Goal: Transaction & Acquisition: Subscribe to service/newsletter

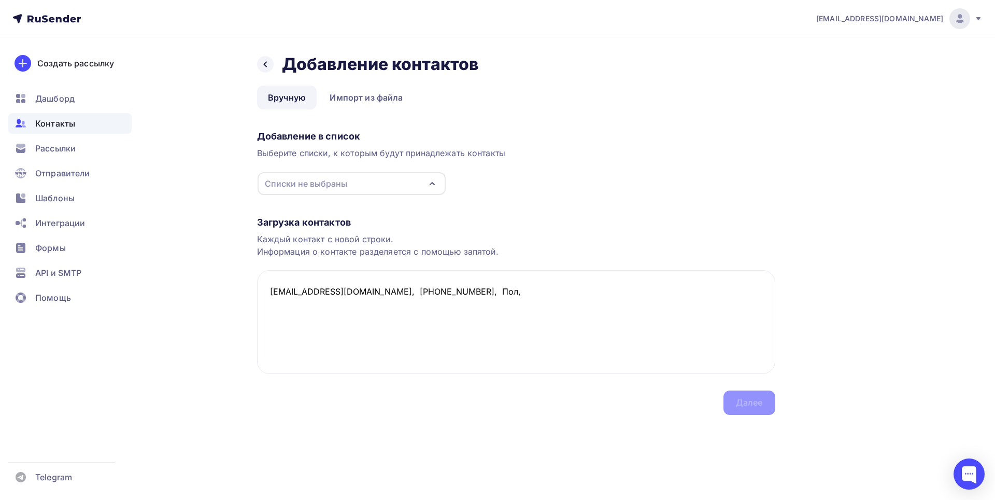
paste textarea "[GEOGRAPHIC_DATA]"
drag, startPoint x: 281, startPoint y: 298, endPoint x: 366, endPoint y: 293, distance: 85.1
click at [366, 293] on textarea "[EMAIL_ADDRESS][DOMAIN_NAME], [PHONE_NUMBER], [GEOGRAPHIC_DATA], [GEOGRAPHIC_DA…" at bounding box center [516, 322] width 518 height 104
drag, startPoint x: 263, startPoint y: 291, endPoint x: 497, endPoint y: 313, distance: 235.3
click at [497, 313] on textarea "[EMAIL_ADDRESS][DOMAIN_NAME], [PHONE_NUMBER], [GEOGRAPHIC_DATA], [GEOGRAPHIC_DA…" at bounding box center [516, 322] width 518 height 104
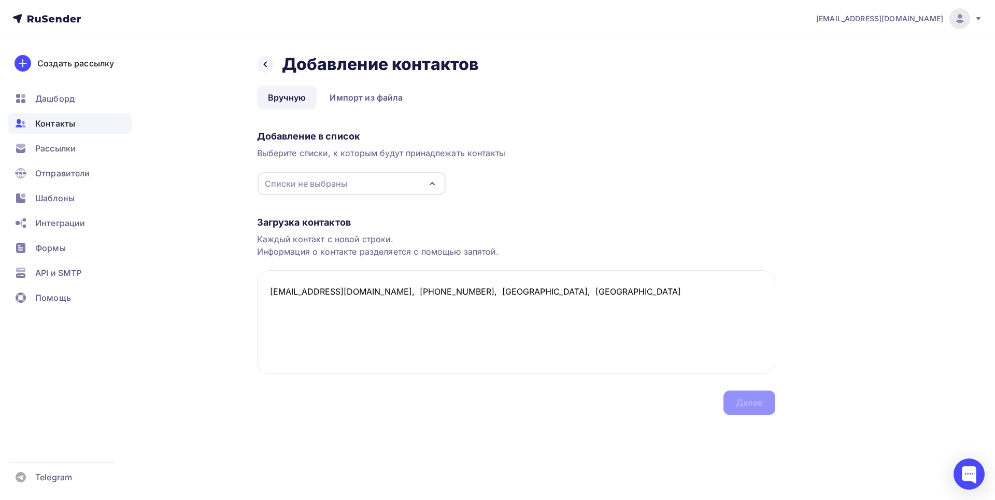
click at [403, 184] on div "Списки не выбраны" at bounding box center [352, 183] width 188 height 23
type textarea "[EMAIL_ADDRESS][DOMAIN_NAME], [PHONE_NUMBER], [GEOGRAPHIC_DATA], [GEOGRAPHIC_DA…"
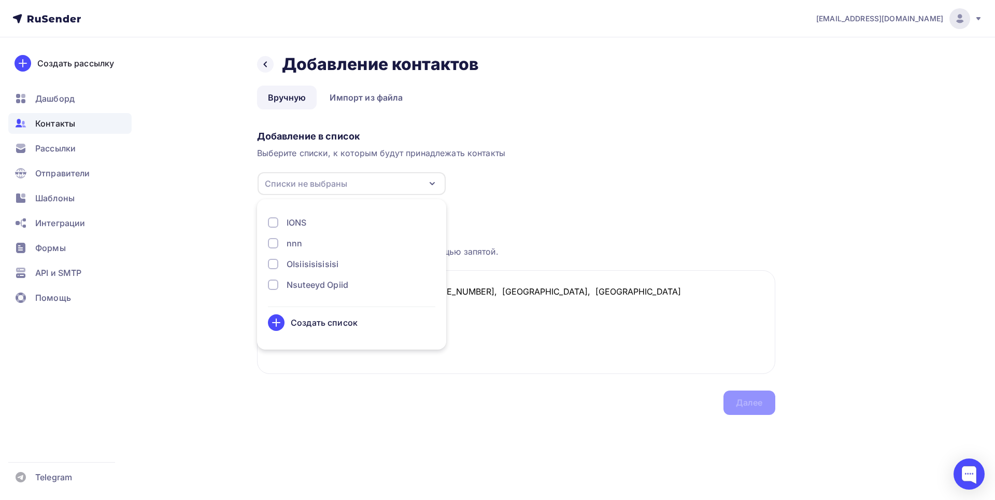
click at [283, 224] on div "IONS" at bounding box center [351, 222] width 167 height 12
click at [665, 327] on textarea "[EMAIL_ADDRESS][DOMAIN_NAME], [PHONE_NUMBER], [GEOGRAPHIC_DATA], [GEOGRAPHIC_DA…" at bounding box center [516, 322] width 518 height 104
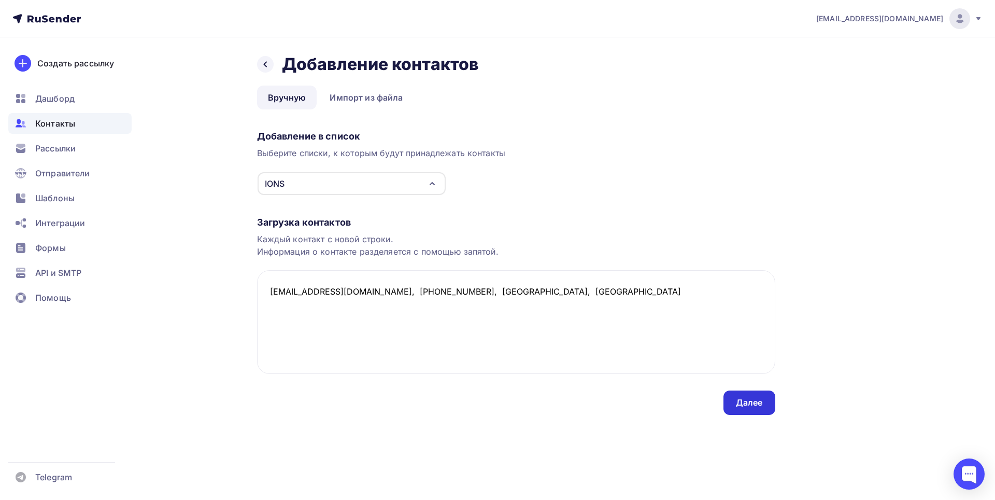
click at [764, 402] on div "Далее" at bounding box center [750, 402] width 52 height 24
click at [755, 401] on div "Далее" at bounding box center [749, 403] width 27 height 12
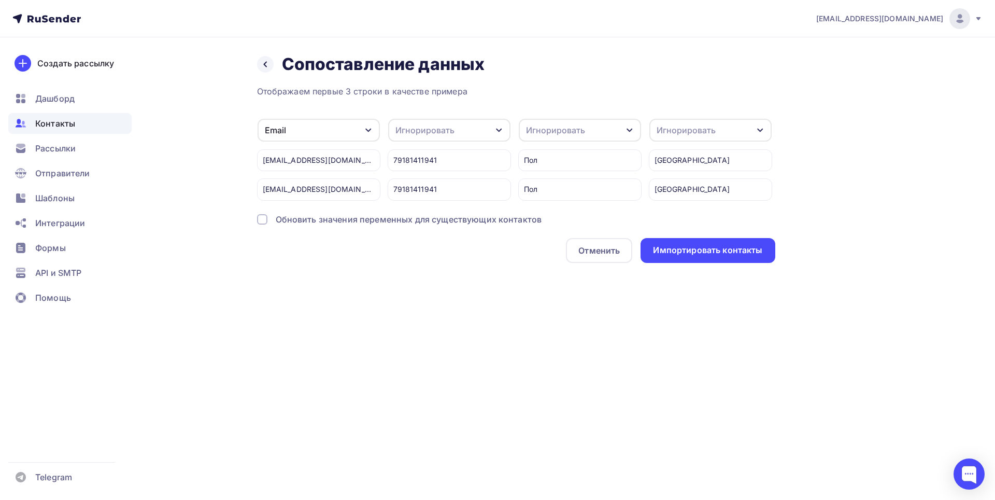
click at [755, 401] on div "[EMAIL_ADDRESS][DOMAIN_NAME] Аккаунт Тарифы Выйти Создать рассылку [GEOGRAPHIC_…" at bounding box center [497, 250] width 995 height 500
click at [417, 116] on div "Отображаем первые 3 строки в качестве примера Email Игнорировать Имя Телефон Со…" at bounding box center [516, 174] width 518 height 178
click at [417, 124] on div "Игнорировать" at bounding box center [425, 130] width 59 height 12
click at [552, 337] on div "[EMAIL_ADDRESS][DOMAIN_NAME] Аккаунт Тарифы Выйти Создать рассылку [GEOGRAPHIC_…" at bounding box center [497, 250] width 995 height 500
click at [460, 133] on div "Игнорировать" at bounding box center [449, 130] width 122 height 23
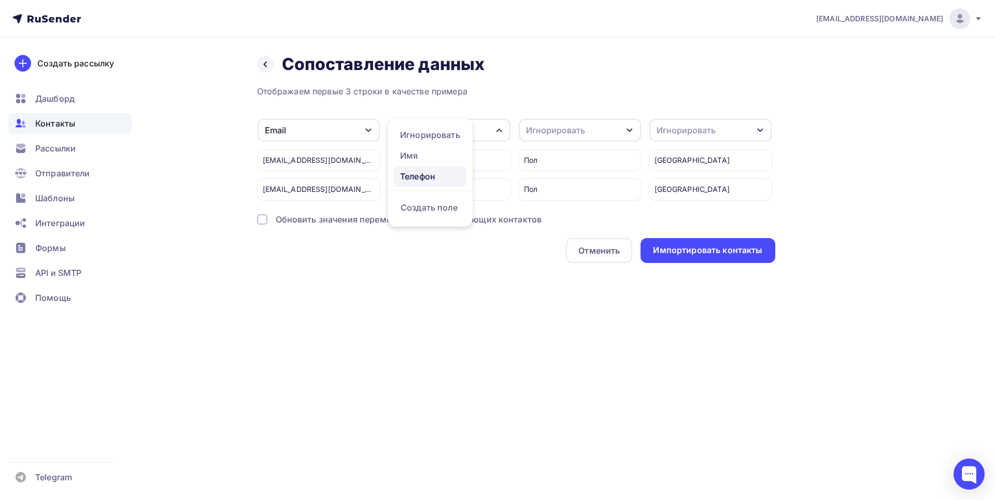
click at [420, 178] on div "Телефон" at bounding box center [430, 176] width 60 height 12
click at [548, 120] on div "Игнорировать" at bounding box center [580, 130] width 122 height 23
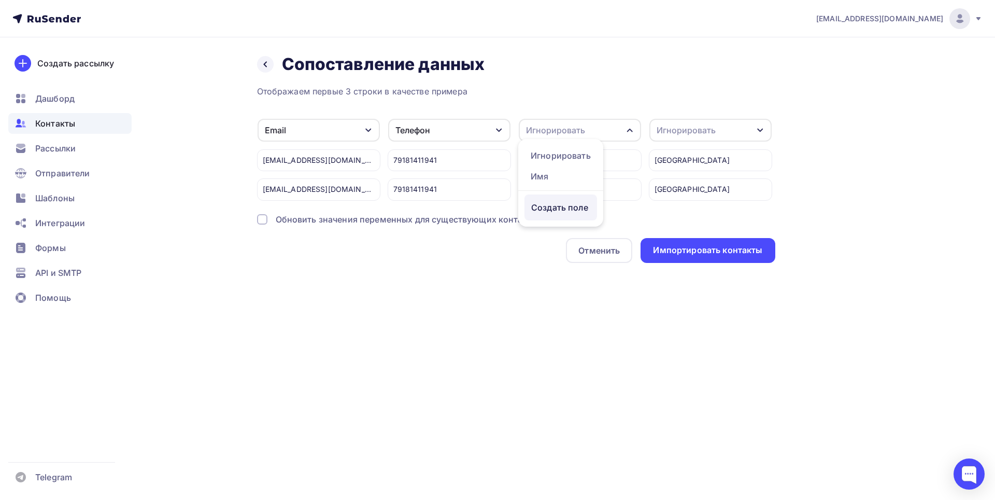
click at [573, 215] on div "Создать поле" at bounding box center [561, 207] width 73 height 26
type input "G"
click at [539, 176] on div "Имя" at bounding box center [588, 176] width 115 height 12
click at [673, 131] on div "Игнорировать" at bounding box center [686, 130] width 59 height 12
click at [253, 327] on div "[EMAIL_ADDRESS][DOMAIN_NAME] Аккаунт Тарифы Выйти Создать рассылку [GEOGRAPHIC_…" at bounding box center [497, 250] width 995 height 500
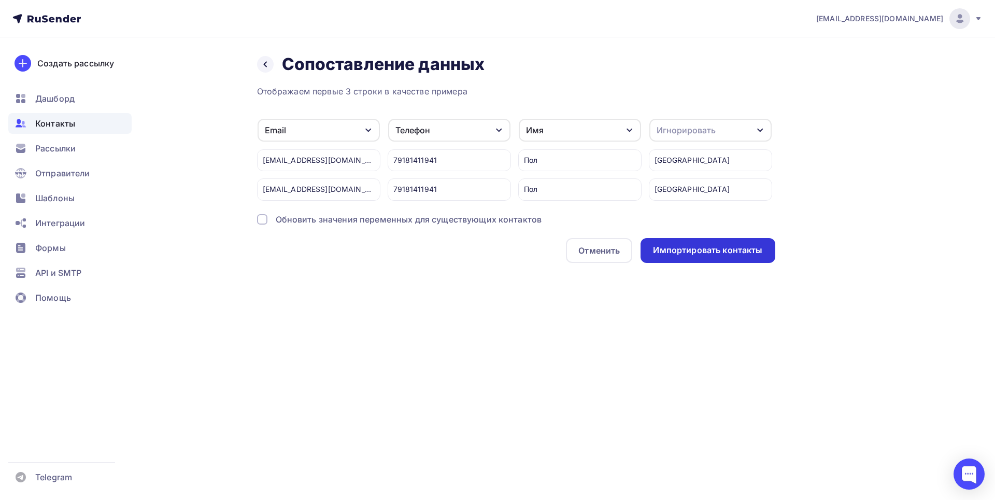
click at [694, 263] on div "Импортировать контакты" at bounding box center [708, 250] width 134 height 25
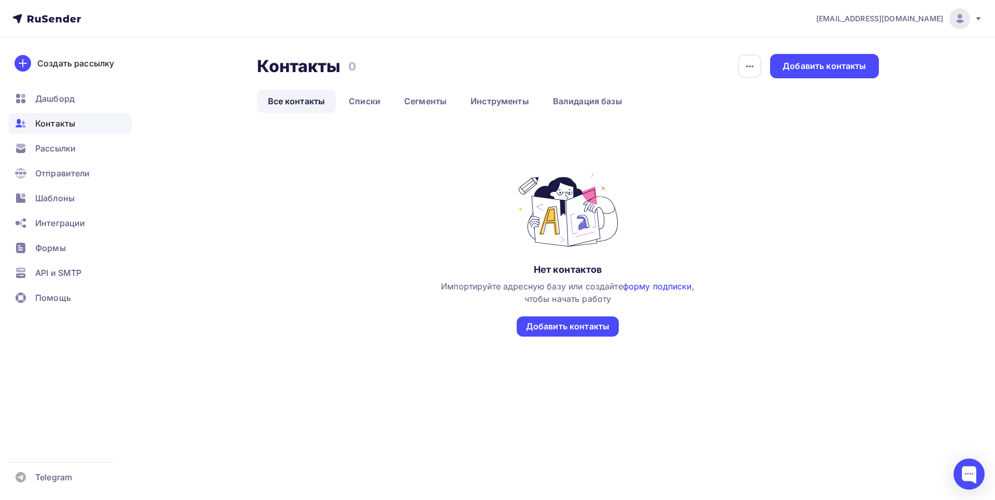
click at [662, 288] on link "форму подписки" at bounding box center [657, 286] width 69 height 10
click at [41, 243] on span "Формы" at bounding box center [50, 248] width 31 height 12
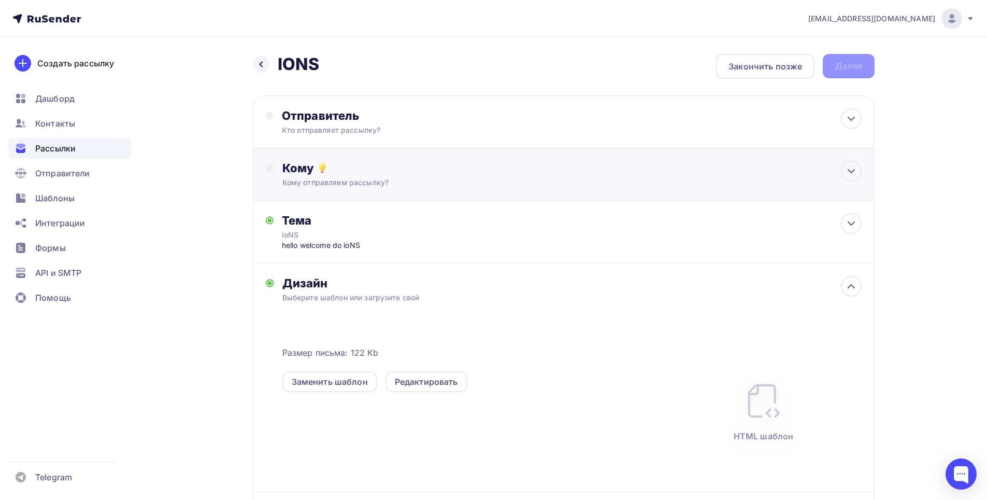
click at [284, 175] on div "Кому Кому отправляем рассылку? Списки получателей Выберите список Все списки id…" at bounding box center [573, 174] width 580 height 27
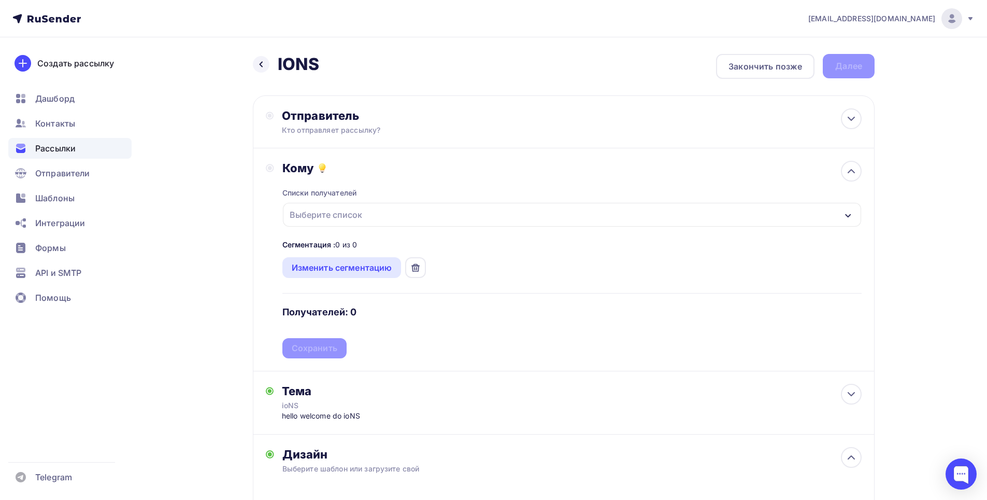
click at [347, 225] on div "Выберите список" at bounding box center [572, 215] width 579 height 24
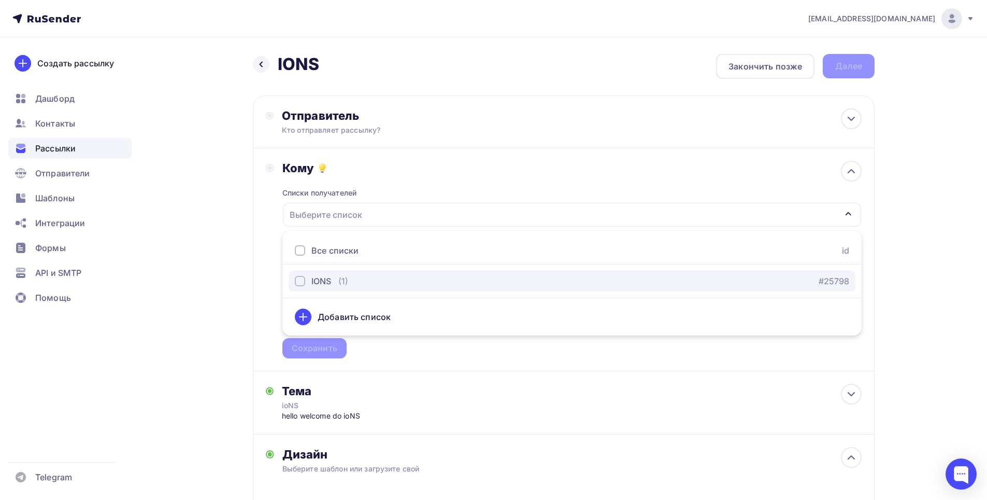
click at [343, 279] on div "(1)" at bounding box center [343, 281] width 10 height 12
click at [190, 291] on div "Назад IONS IONS Закончить позже Далее Отправитель Кто отправляет рассылку? Emai…" at bounding box center [494, 409] width 850 height 745
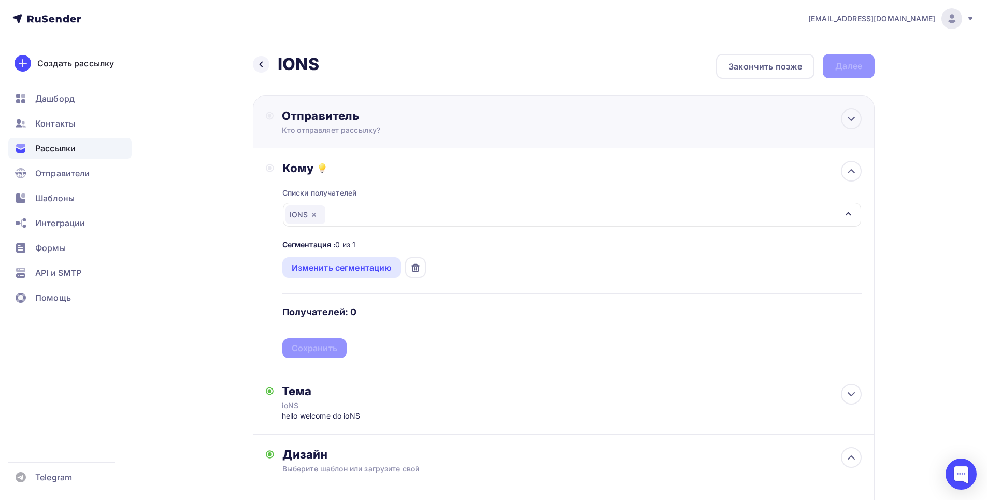
click at [421, 126] on div "Кто отправляет рассылку?" at bounding box center [383, 130] width 202 height 10
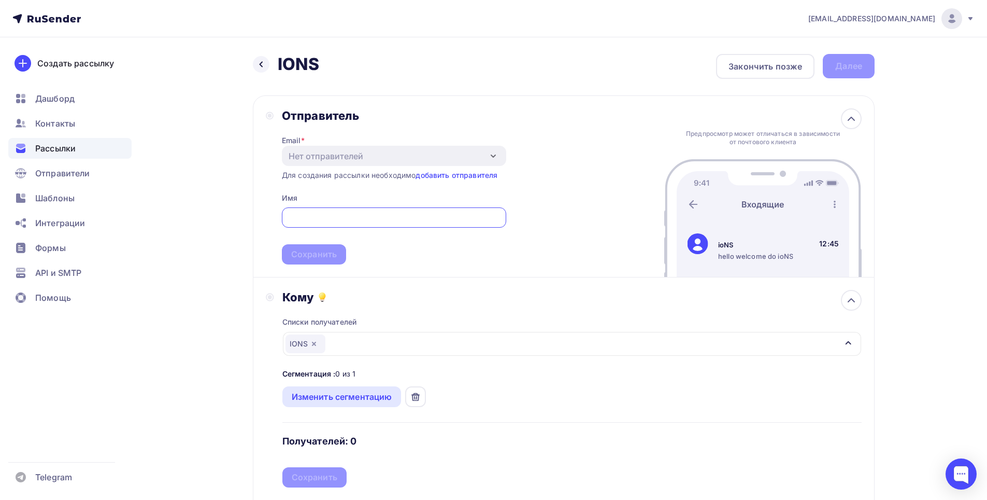
click at [542, 411] on div "Списки получателей IONS Все списки id IONS (1) #25798 Добавить список Сегментац…" at bounding box center [573, 395] width 580 height 183
click at [447, 176] on link "добавить отправителя" at bounding box center [457, 175] width 82 height 9
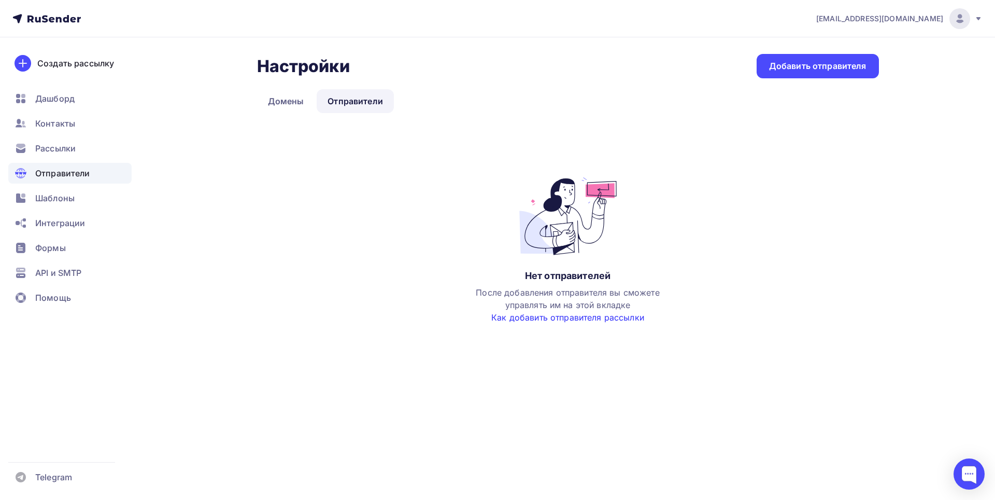
click at [530, 321] on link "Как добавить отправителя рассылки" at bounding box center [567, 317] width 153 height 10
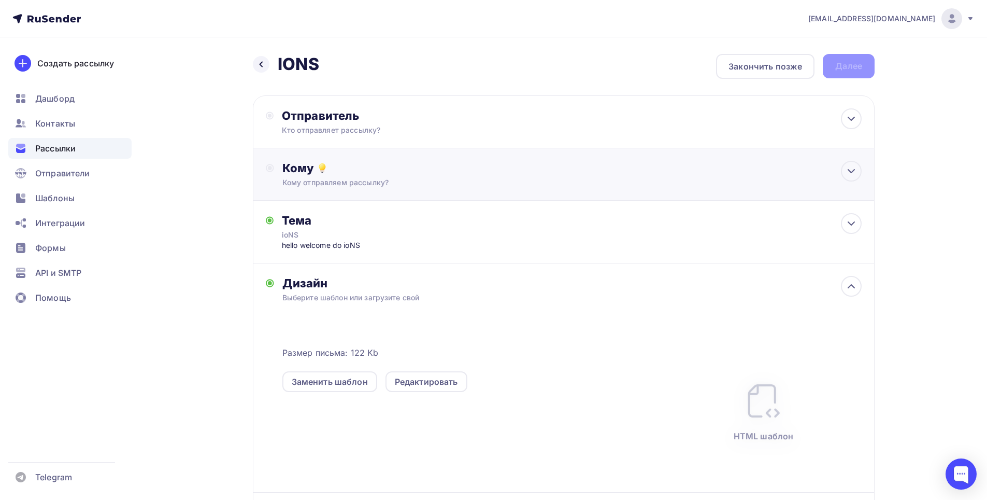
click at [283, 168] on div "Кому" at bounding box center [573, 168] width 580 height 15
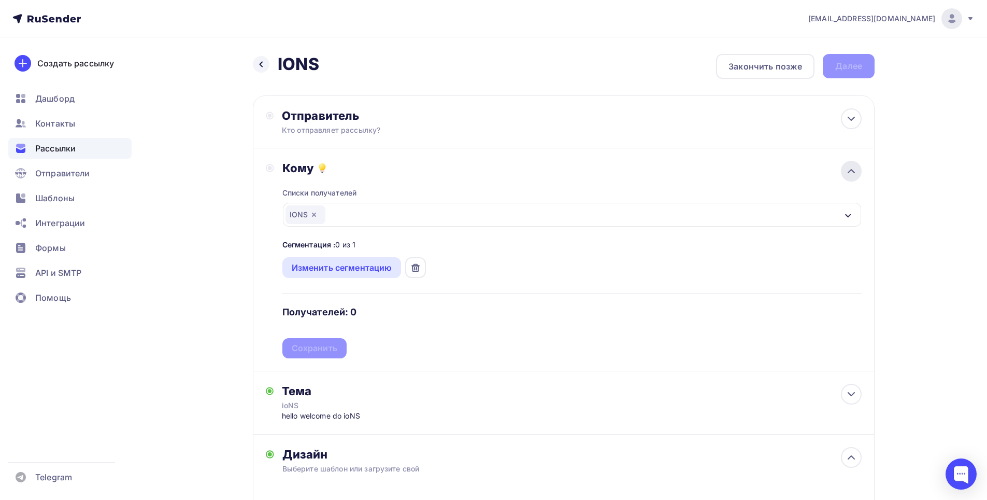
click at [851, 171] on icon at bounding box center [852, 171] width 6 height 3
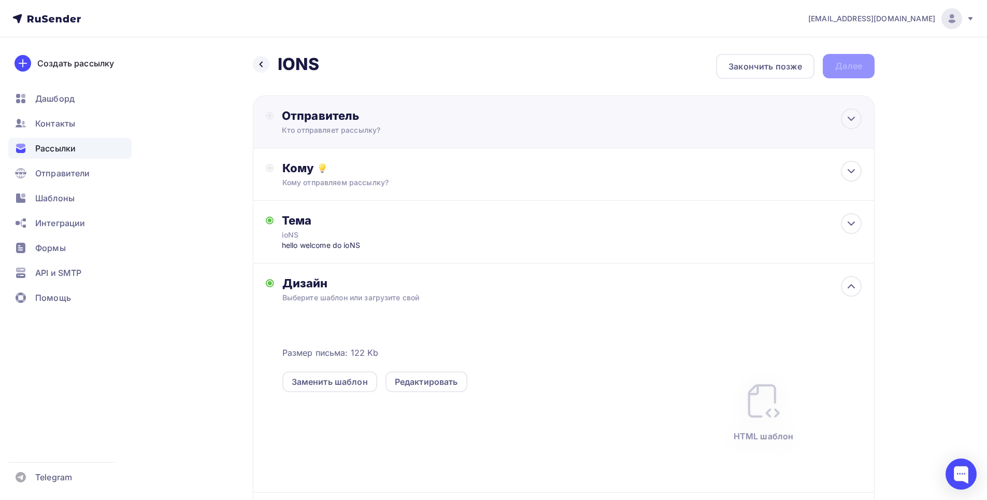
click at [396, 123] on div "Отправитель Кто отправляет рассылку? Email * Нет отправителей Добавить отправит…" at bounding box center [394, 121] width 224 height 27
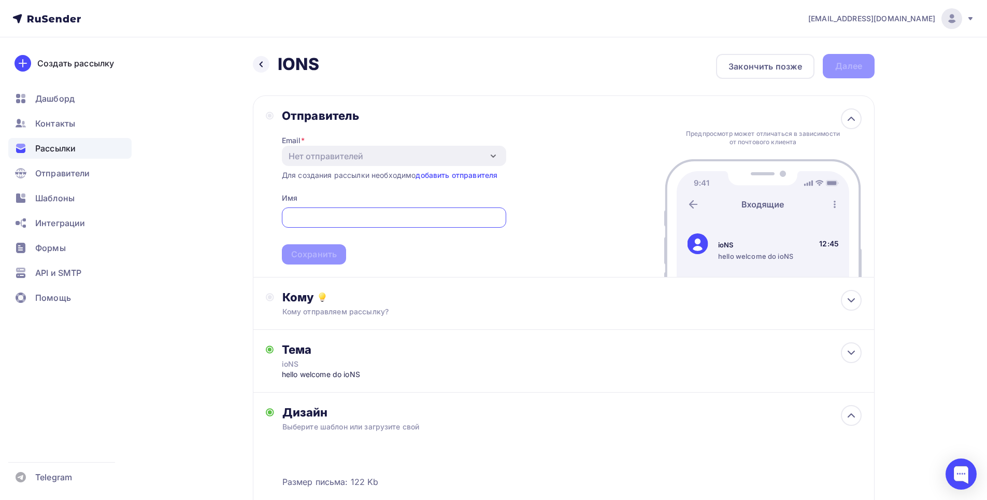
click at [301, 189] on div "Email * Нет отправителей Добавить отправителя Для создания рассылки необходимо …" at bounding box center [394, 194] width 224 height 142
click at [316, 312] on div "Кому отправляем рассылку?" at bounding box center [544, 311] width 522 height 10
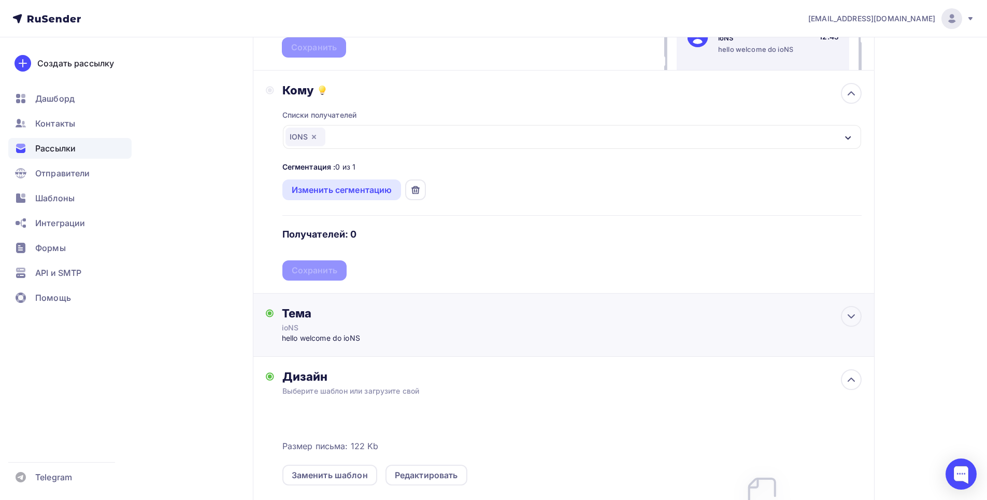
scroll to position [207, 0]
click at [348, 187] on div "Изменить сегментацию" at bounding box center [342, 189] width 101 height 12
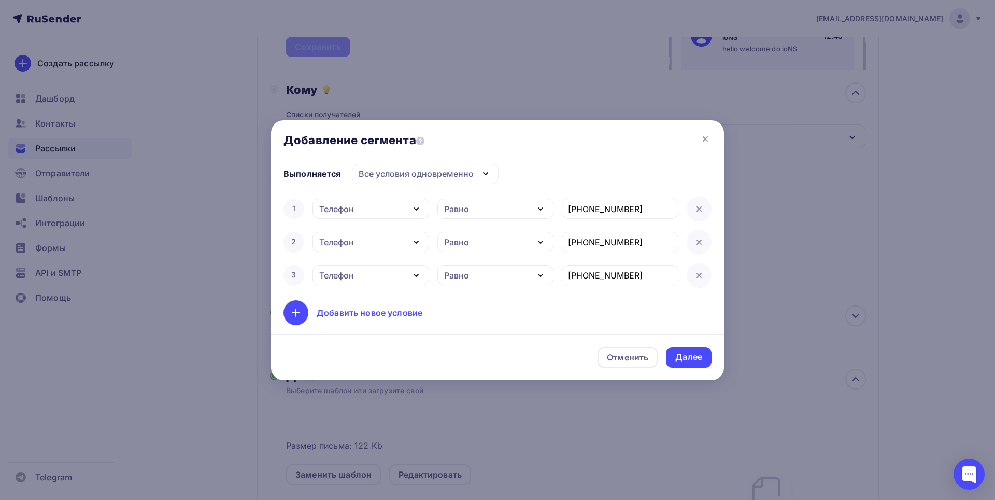
click at [181, 174] on div at bounding box center [497, 250] width 995 height 500
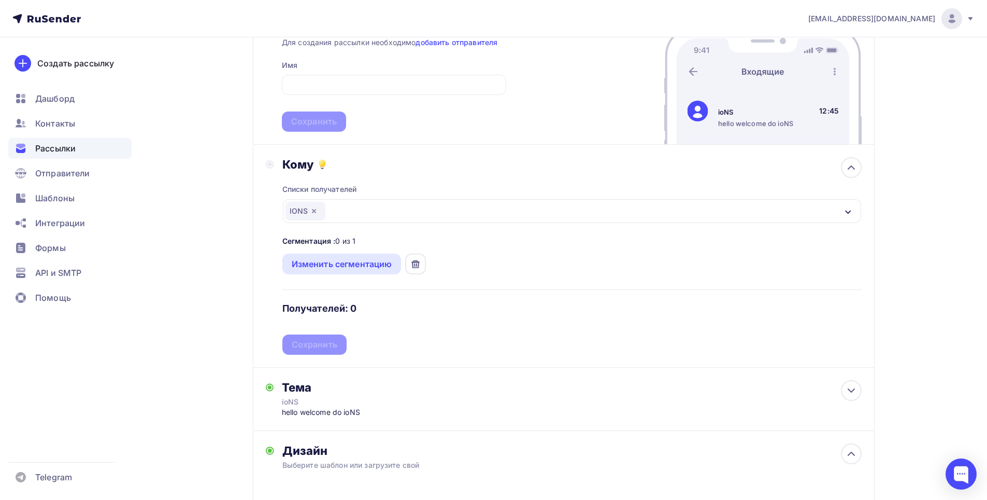
scroll to position [104, 0]
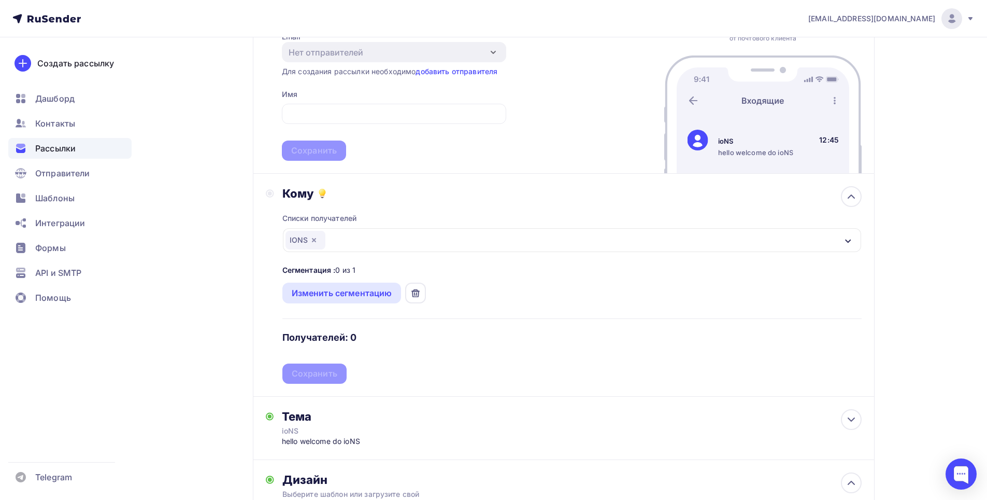
click at [823, 237] on div "IONS" at bounding box center [572, 240] width 579 height 24
click at [66, 119] on span "Контакты" at bounding box center [55, 123] width 40 height 12
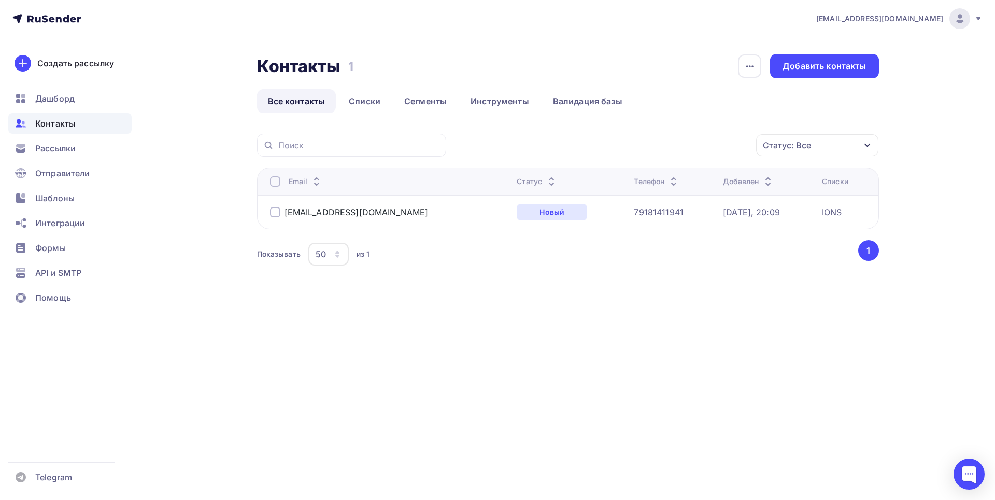
click at [410, 190] on th "Email" at bounding box center [385, 180] width 256 height 27
drag, startPoint x: 284, startPoint y: 206, endPoint x: 396, endPoint y: 207, distance: 112.0
click at [396, 207] on div "[EMAIL_ADDRESS][DOMAIN_NAME]" at bounding box center [389, 212] width 239 height 17
copy div "[EMAIL_ADDRESS][DOMAIN_NAME]"
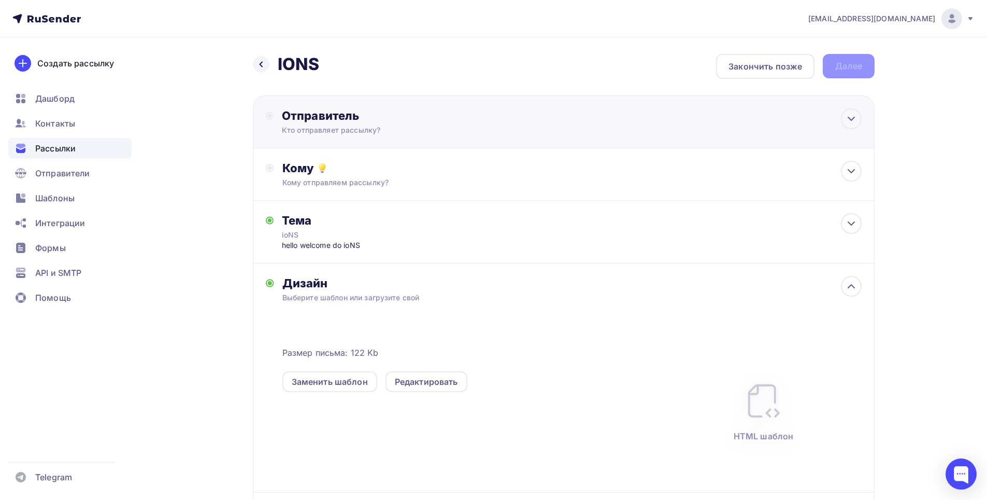
click at [316, 120] on div "Отправитель" at bounding box center [394, 115] width 224 height 15
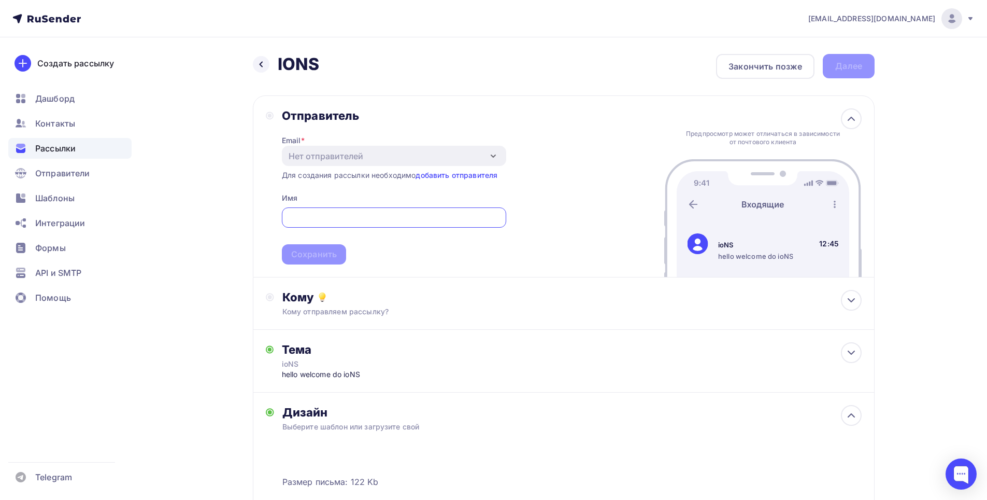
paste input "[EMAIL_ADDRESS][DOMAIN_NAME]"
type input "m"
click at [485, 174] on link "добавить отправителя" at bounding box center [457, 175] width 82 height 9
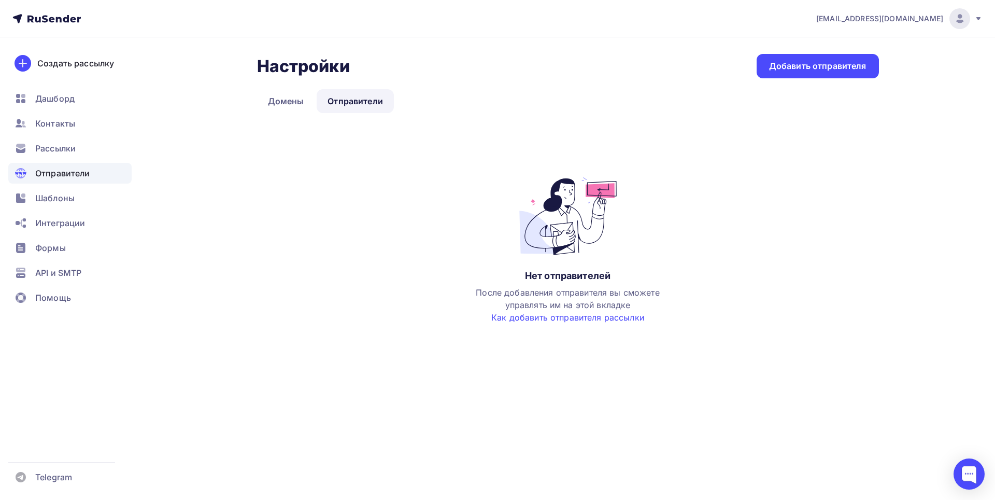
click at [795, 50] on div "Настройки Настройки Добавить отправителя Домены Отправители Отправители Домены …" at bounding box center [498, 211] width 850 height 348
click at [794, 54] on div "Добавить отправителя" at bounding box center [818, 66] width 122 height 24
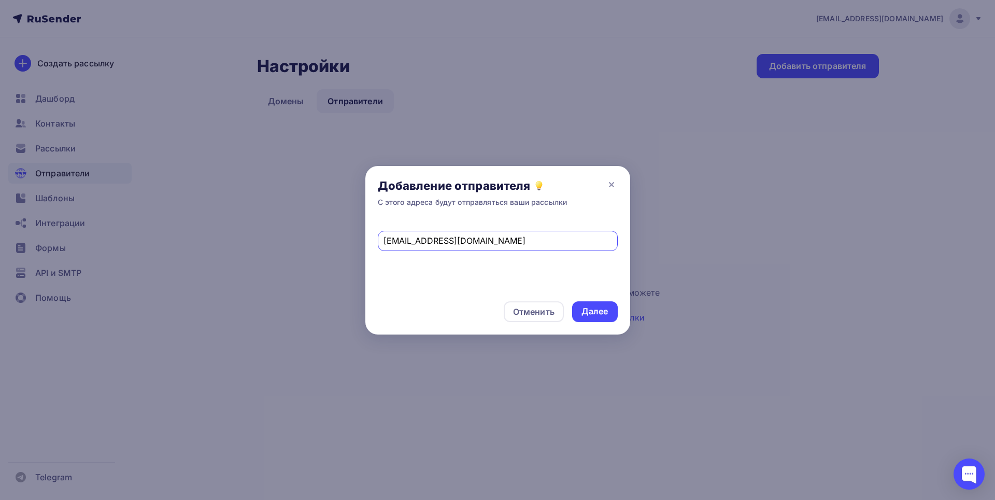
type input "[EMAIL_ADDRESS][DOMAIN_NAME]"
click at [603, 315] on div "Далее" at bounding box center [595, 311] width 27 height 12
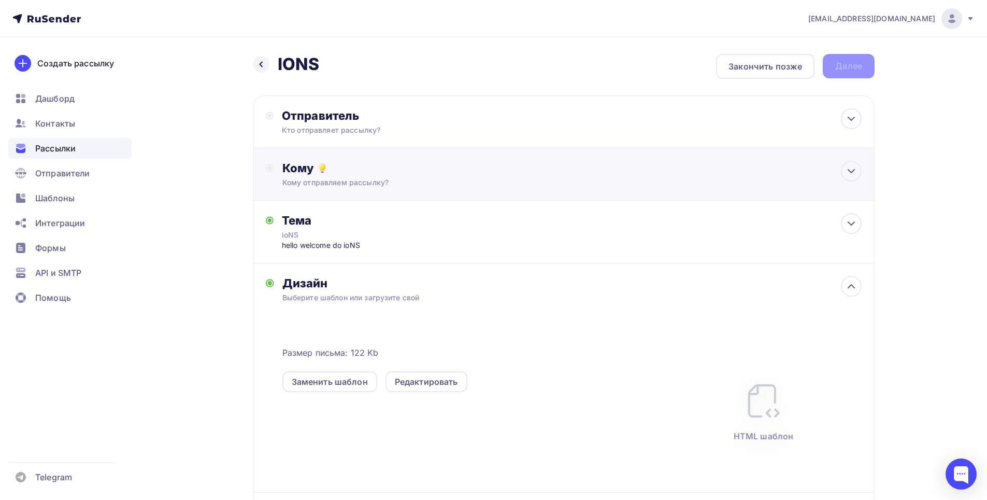
click at [313, 162] on div "Кому" at bounding box center [573, 168] width 580 height 15
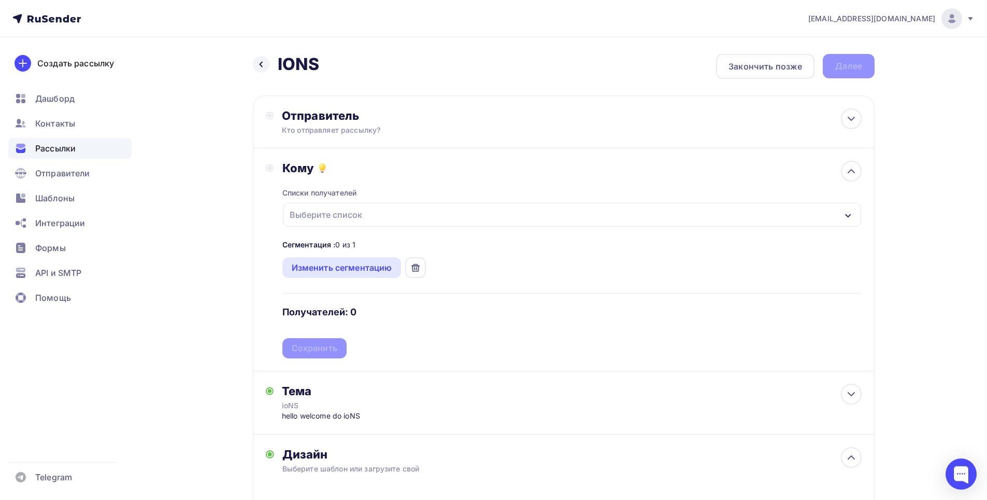
click at [338, 203] on div "Выберите список" at bounding box center [572, 215] width 579 height 24
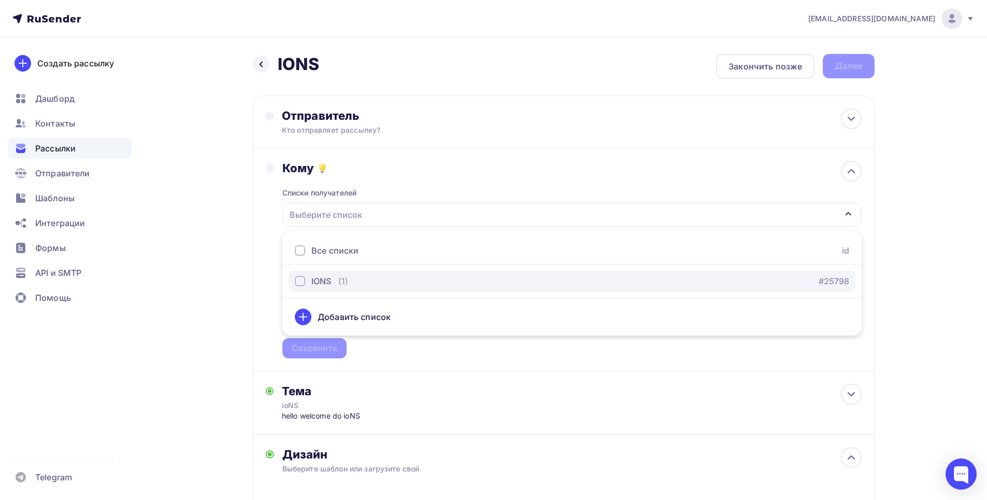
click at [331, 280] on div "IONS" at bounding box center [322, 281] width 20 height 12
click at [238, 331] on div "Назад IONS IONS Закончить позже Далее Отправитель Кто отправляет рассылку? Emai…" at bounding box center [494, 409] width 850 height 745
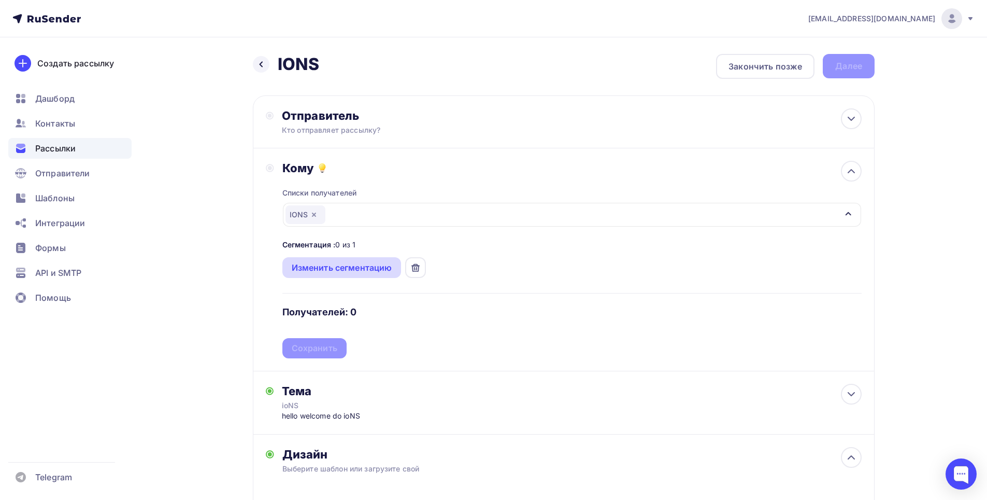
click at [367, 259] on div "Изменить сегментацию" at bounding box center [342, 267] width 119 height 21
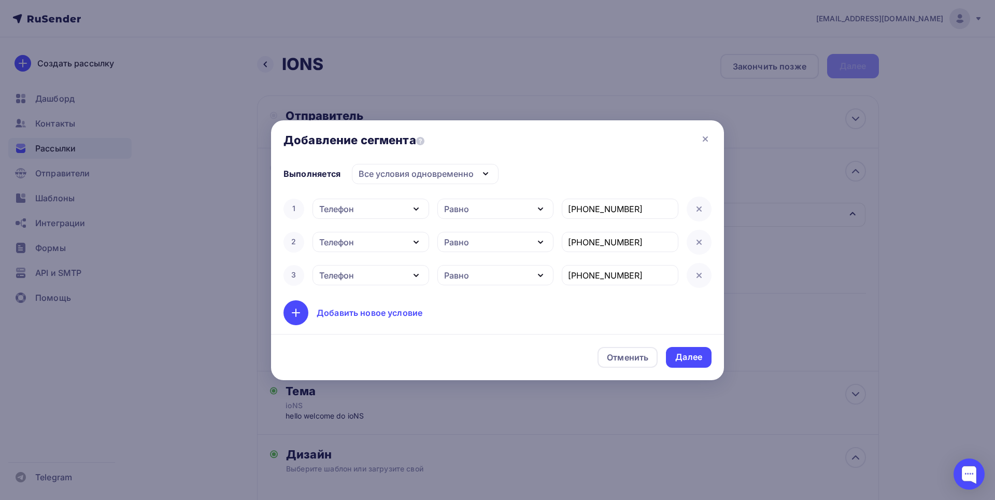
drag, startPoint x: 469, startPoint y: 212, endPoint x: 463, endPoint y: 213, distance: 5.2
click at [467, 211] on div "Равно" at bounding box center [456, 209] width 25 height 12
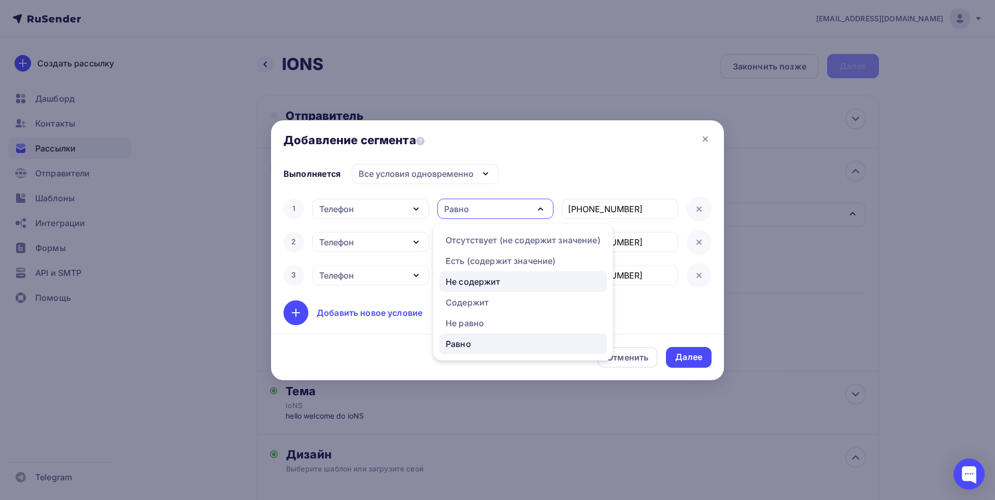
click at [495, 271] on link "Не содержит" at bounding box center [523, 281] width 167 height 21
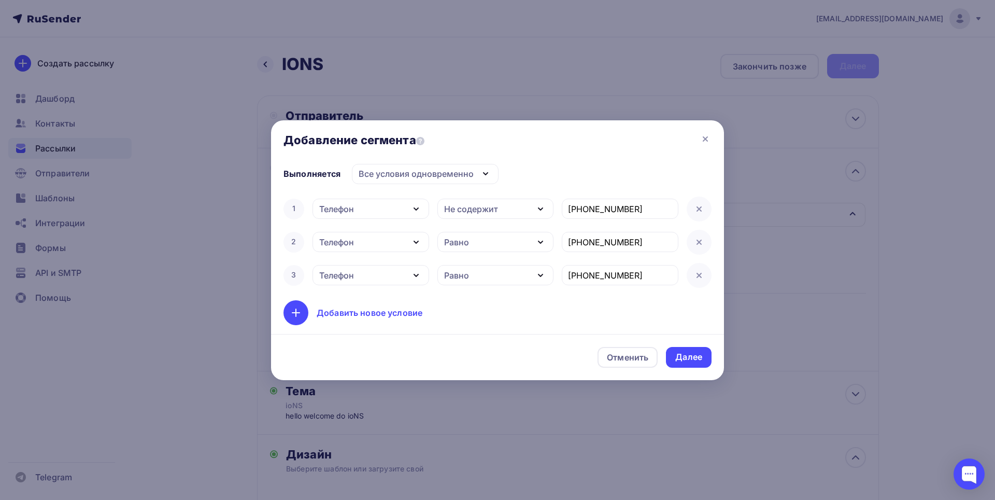
click at [481, 239] on div "Равно" at bounding box center [496, 242] width 117 height 20
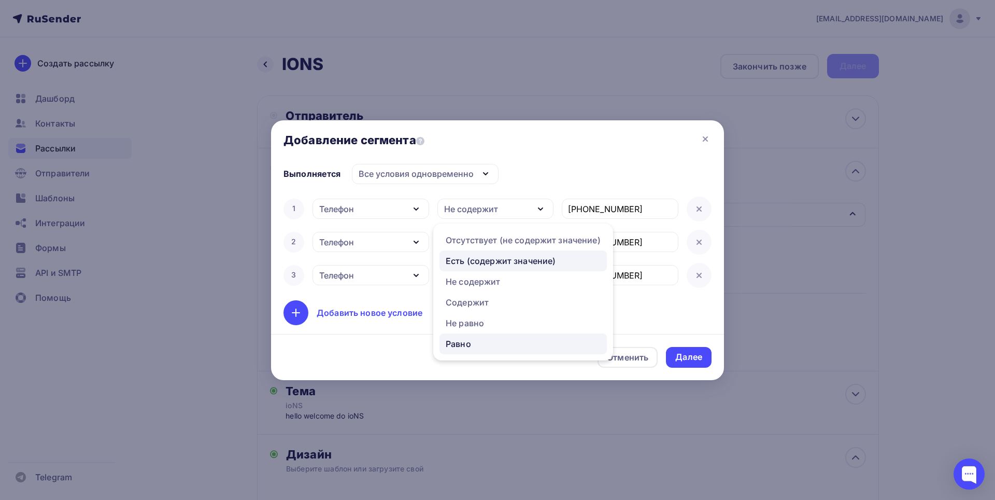
click at [495, 257] on div "Есть (содержит значение)" at bounding box center [501, 261] width 110 height 12
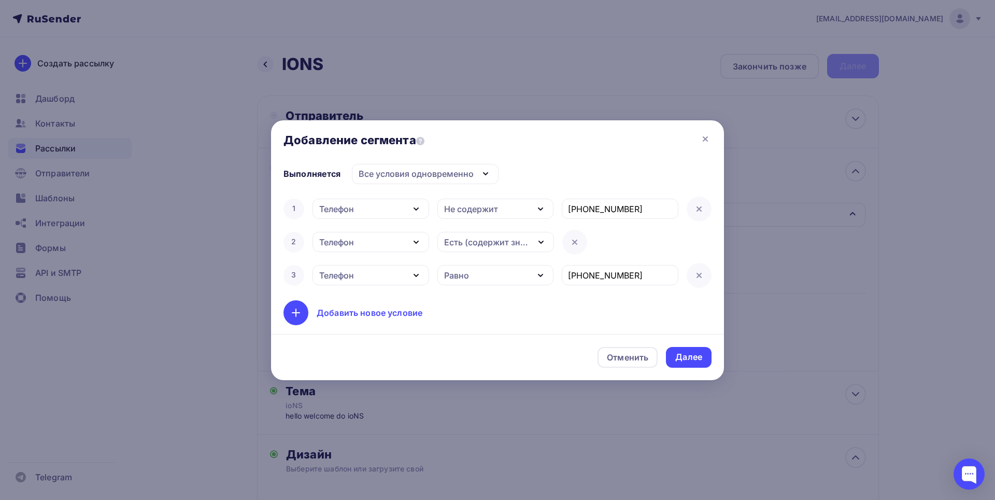
drag, startPoint x: 491, startPoint y: 263, endPoint x: 498, endPoint y: 272, distance: 10.4
click at [498, 271] on div "3 Телефон Дата добавления Активность в рассылке Наличие в списке Статус контакт…" at bounding box center [498, 275] width 428 height 25
click at [498, 272] on div "Равно" at bounding box center [496, 275] width 117 height 20
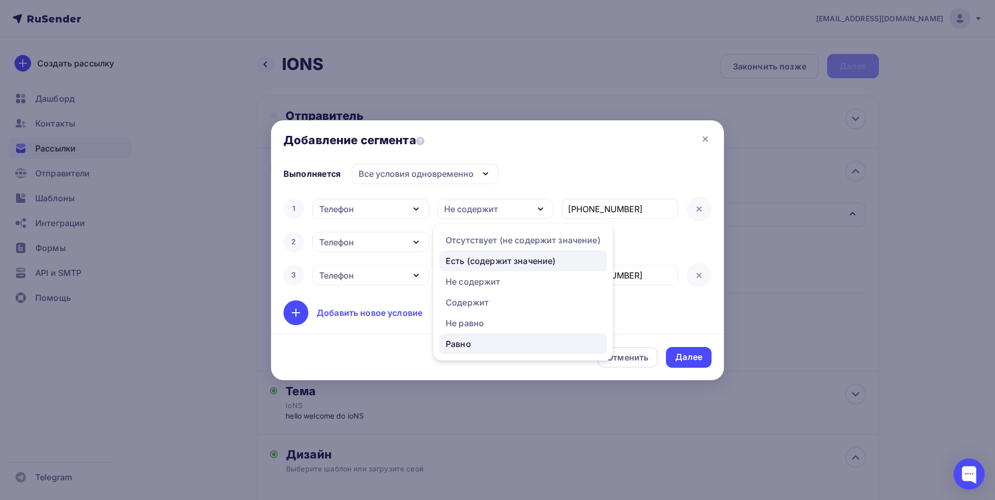
click at [462, 261] on div "Есть (содержит значение)" at bounding box center [501, 261] width 110 height 12
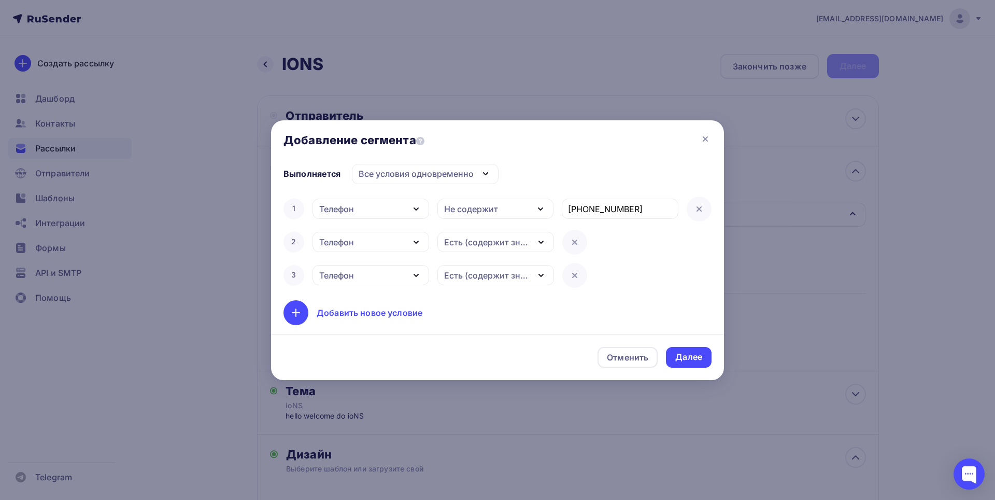
click at [486, 205] on div "Не содержит" at bounding box center [471, 209] width 54 height 12
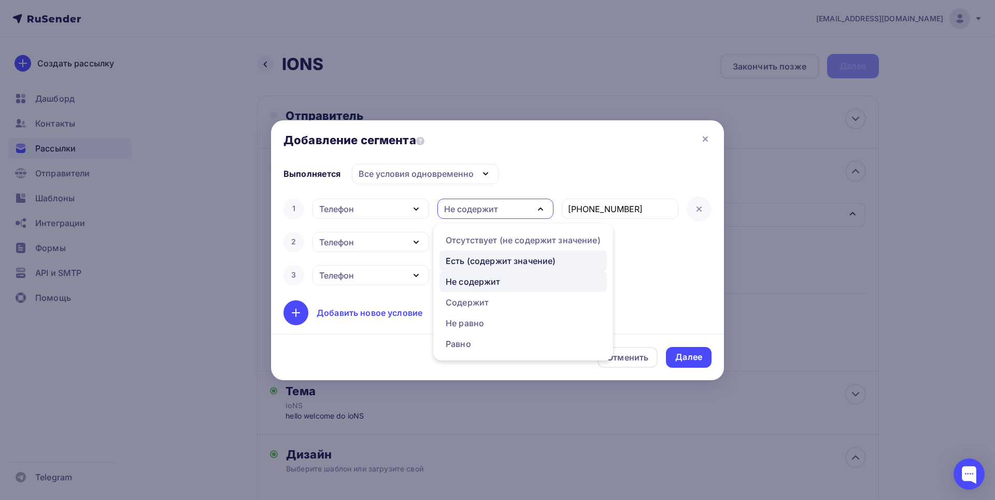
click at [492, 259] on div "Есть (содержит значение)" at bounding box center [501, 261] width 110 height 12
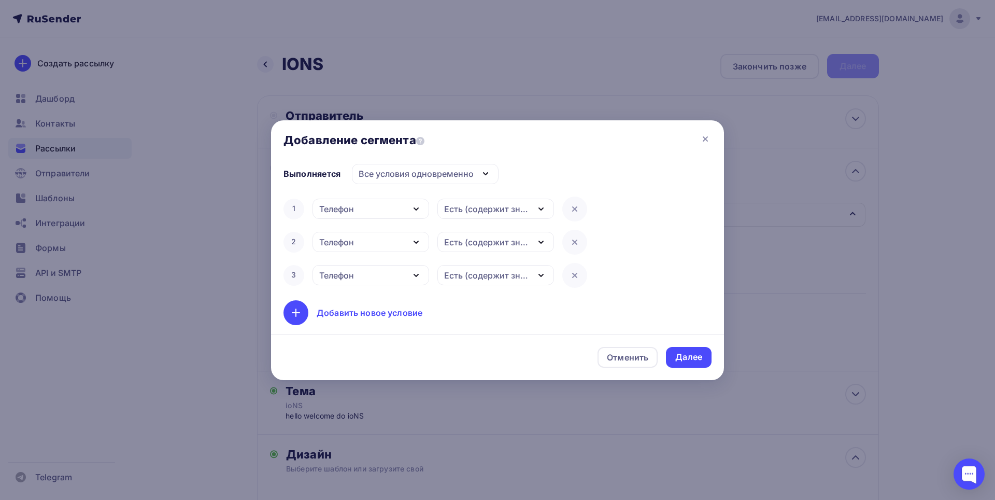
click at [518, 203] on div "Есть (содержит значение)" at bounding box center [486, 209] width 85 height 12
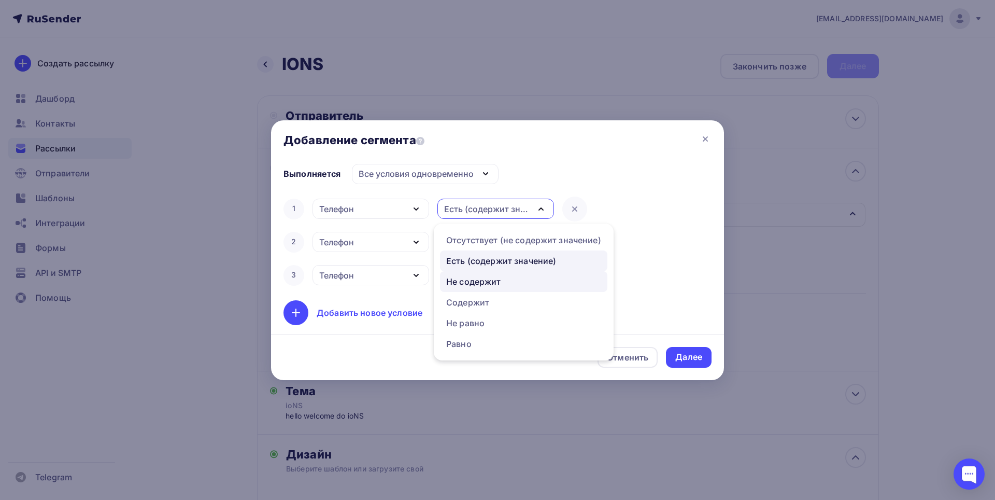
click at [508, 281] on div "Не содержит" at bounding box center [523, 281] width 155 height 12
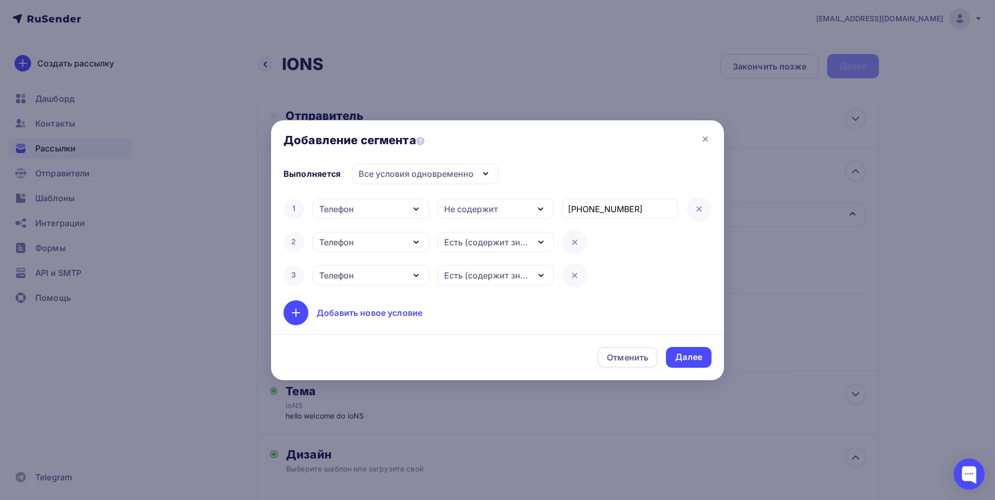
click at [519, 209] on div "Не содержит" at bounding box center [496, 209] width 117 height 20
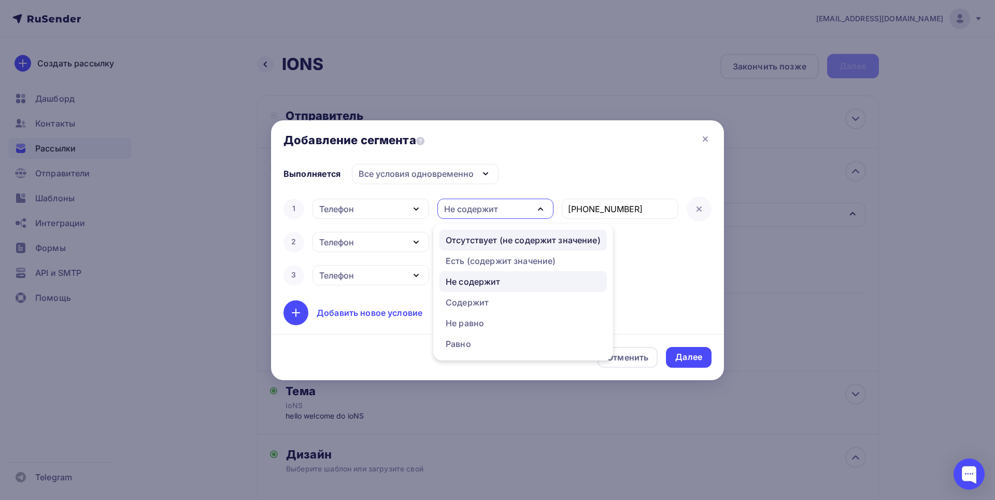
click at [525, 246] on div "Отсутствует (не содержит значение)" at bounding box center [523, 240] width 155 height 12
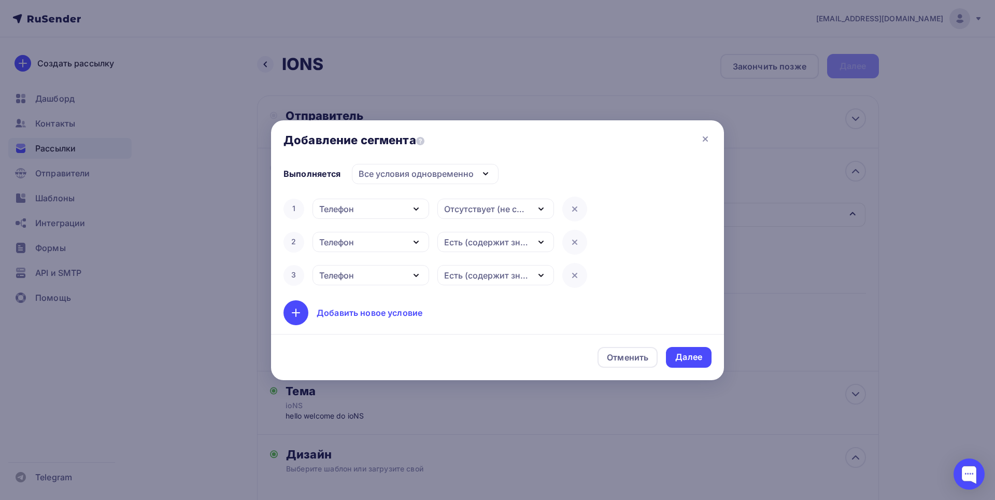
click at [516, 211] on div "Отсутствует (не содержит значение)" at bounding box center [486, 209] width 85 height 12
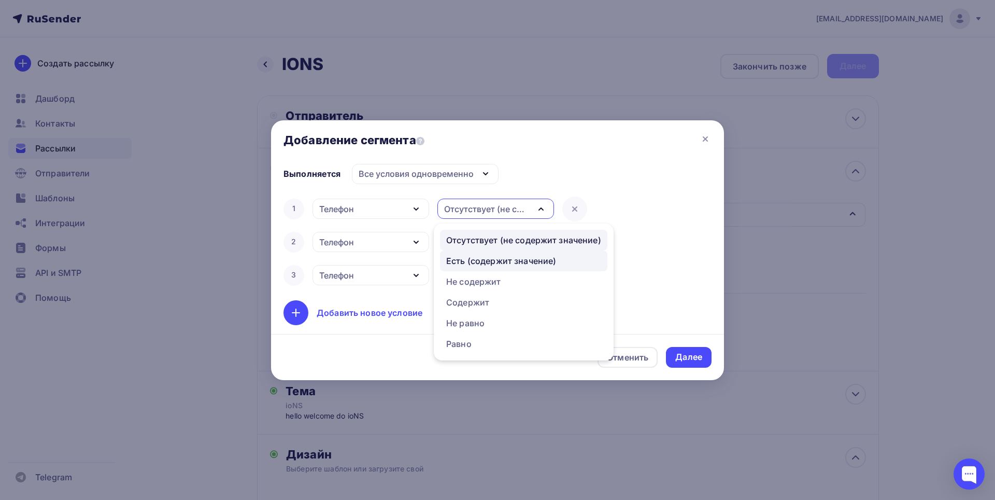
click at [514, 265] on div "Есть (содержит значение)" at bounding box center [501, 261] width 110 height 12
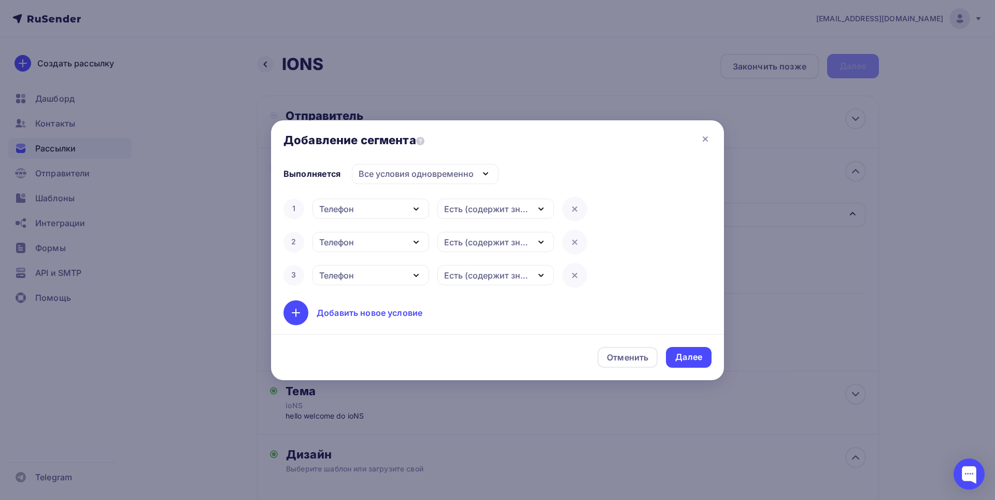
drag, startPoint x: 517, startPoint y: 209, endPoint x: 511, endPoint y: 251, distance: 42.4
click at [516, 209] on div "Есть (содержит значение)" at bounding box center [486, 209] width 85 height 12
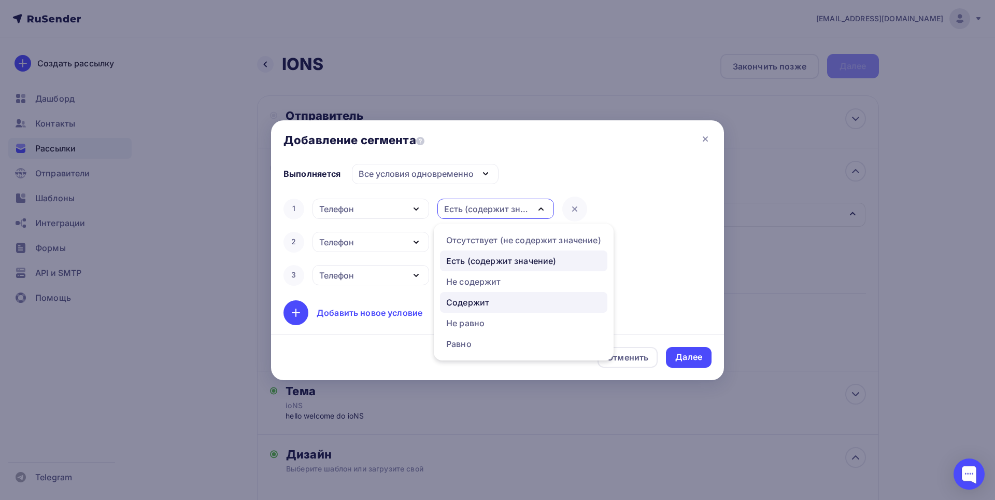
click at [488, 297] on div "Содержит" at bounding box center [467, 302] width 43 height 12
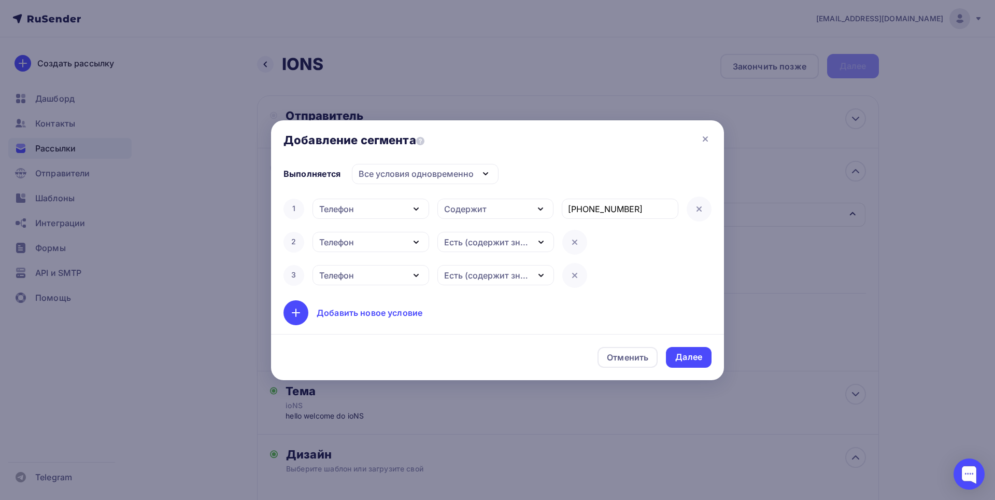
drag, startPoint x: 508, startPoint y: 246, endPoint x: 493, endPoint y: 280, distance: 37.8
click at [506, 248] on div "Есть (содержит значение)" at bounding box center [486, 242] width 85 height 12
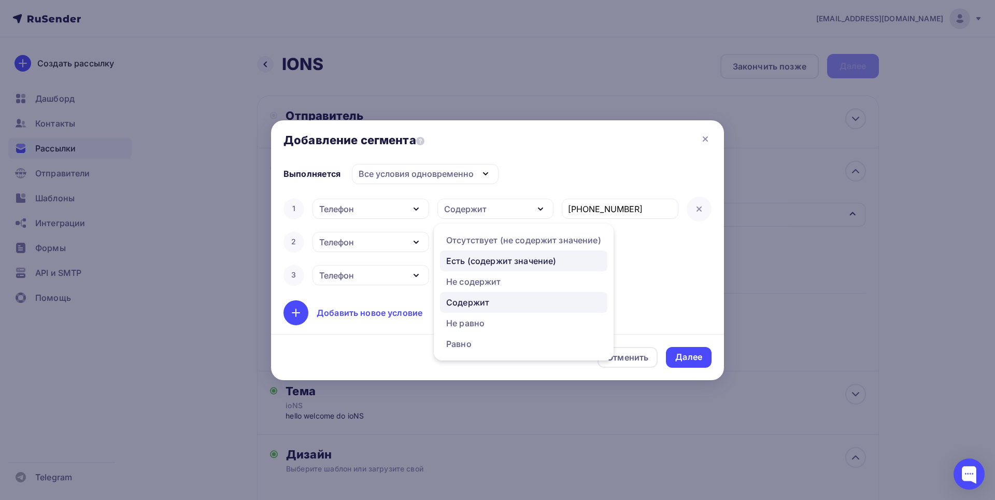
click at [484, 302] on div "Содержит" at bounding box center [467, 302] width 43 height 12
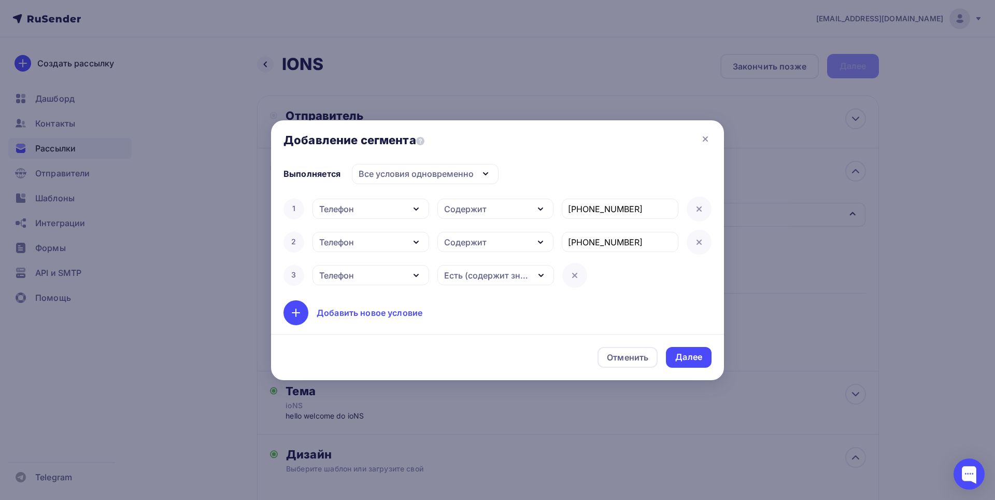
click at [492, 279] on div "Есть (содержит значение)" at bounding box center [486, 275] width 85 height 12
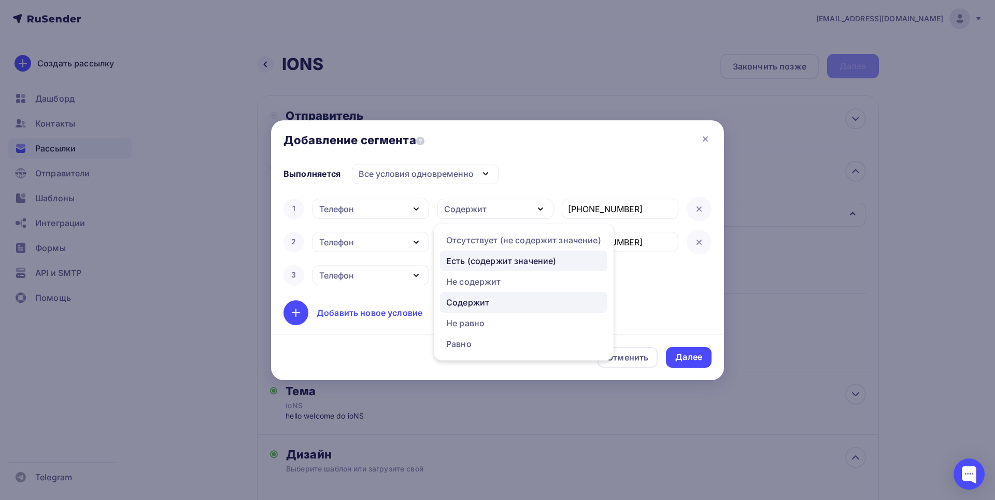
click at [474, 297] on div "Содержит" at bounding box center [467, 302] width 43 height 12
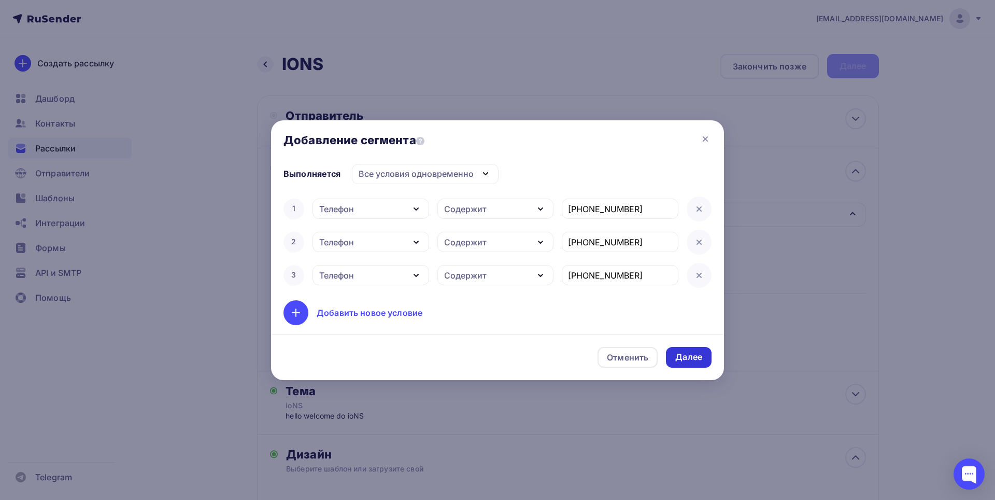
click at [676, 351] on div "Далее" at bounding box center [688, 357] width 27 height 12
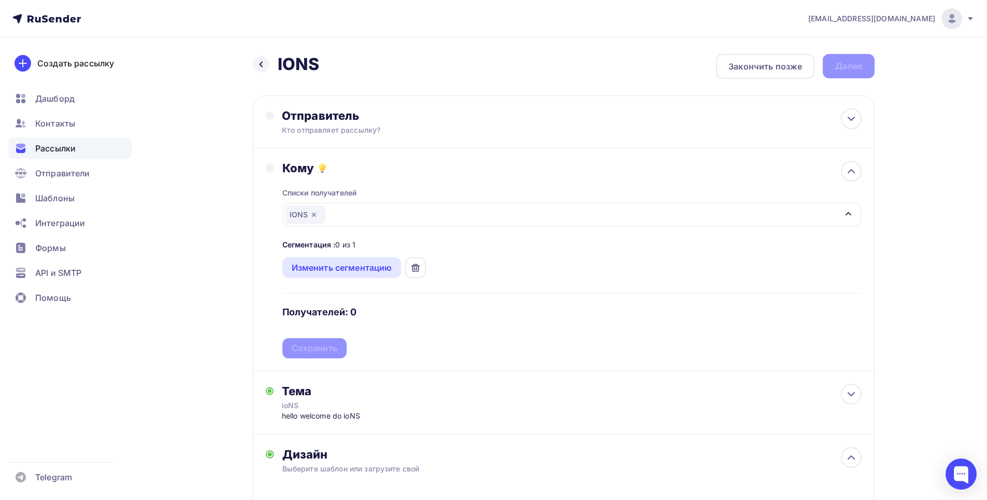
click at [331, 341] on div "Списки получателей IONS Все списки id IONS (1) #25798 Добавить список Сегментац…" at bounding box center [573, 266] width 580 height 183
click at [347, 349] on div "Списки получателей IONS Все списки id IONS (1) #25798 Добавить список Сегментац…" at bounding box center [573, 266] width 580 height 183
click at [333, 342] on div "Списки получателей IONS Все списки id IONS (1) #25798 Добавить список Сегментац…" at bounding box center [573, 266] width 580 height 183
click at [290, 118] on div "Отправитель" at bounding box center [394, 115] width 224 height 15
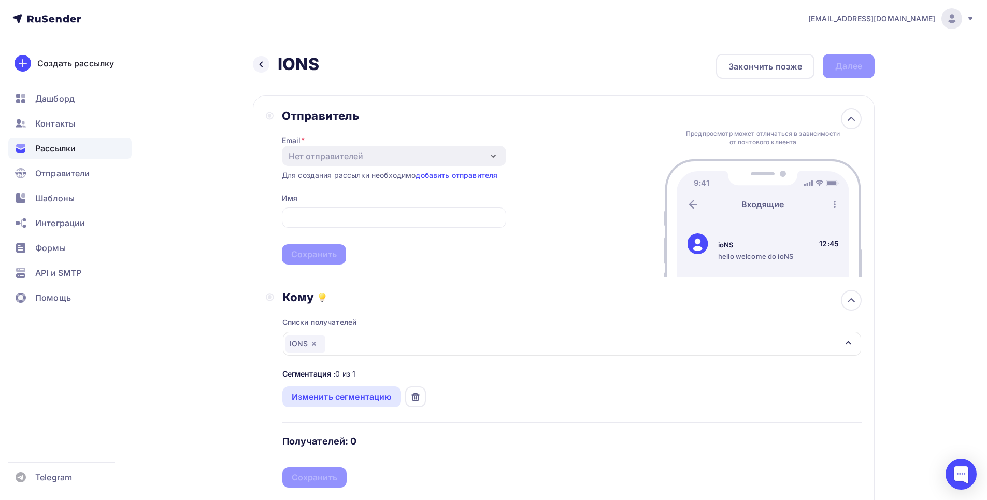
click at [472, 167] on div "Email * Нет отправителей Добавить отправителя Для создания рассылки необходимо …" at bounding box center [394, 194] width 224 height 142
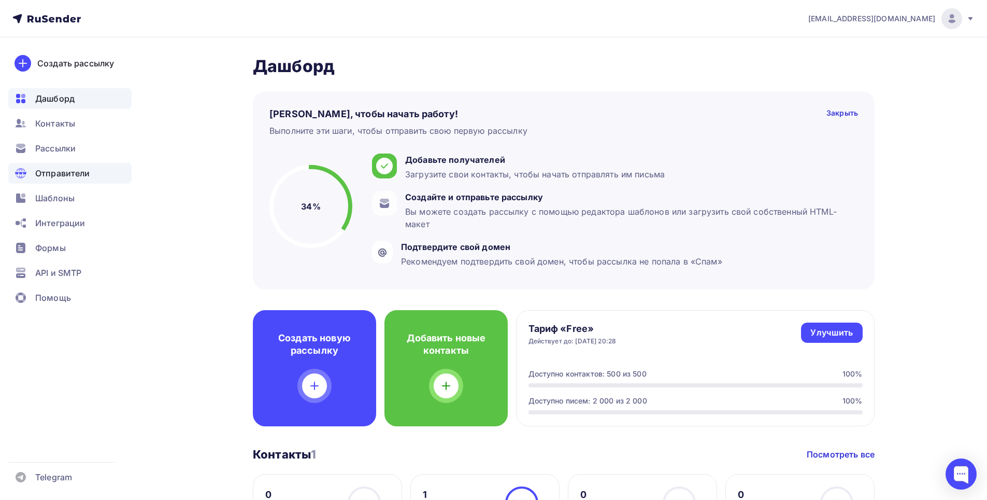
click at [41, 167] on span "Отправители" at bounding box center [62, 173] width 55 height 12
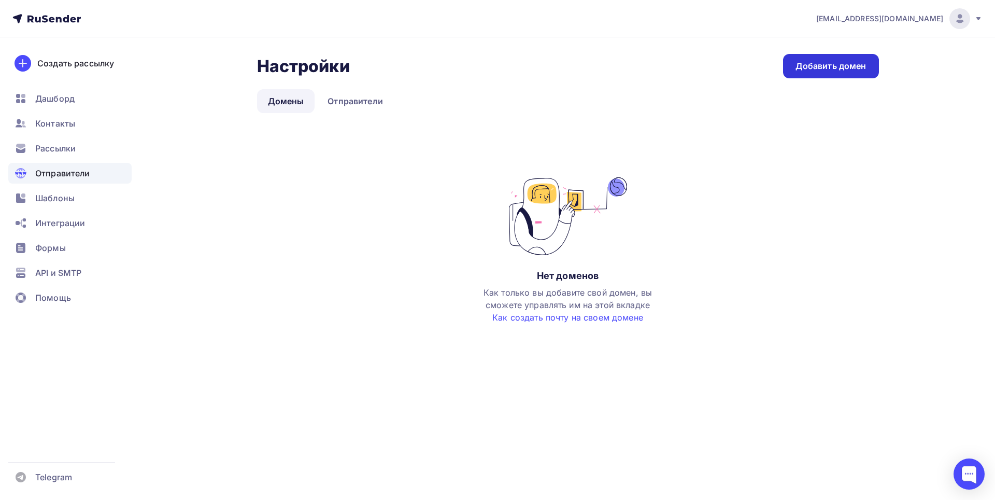
click at [820, 75] on link "Добавить домен" at bounding box center [831, 66] width 96 height 24
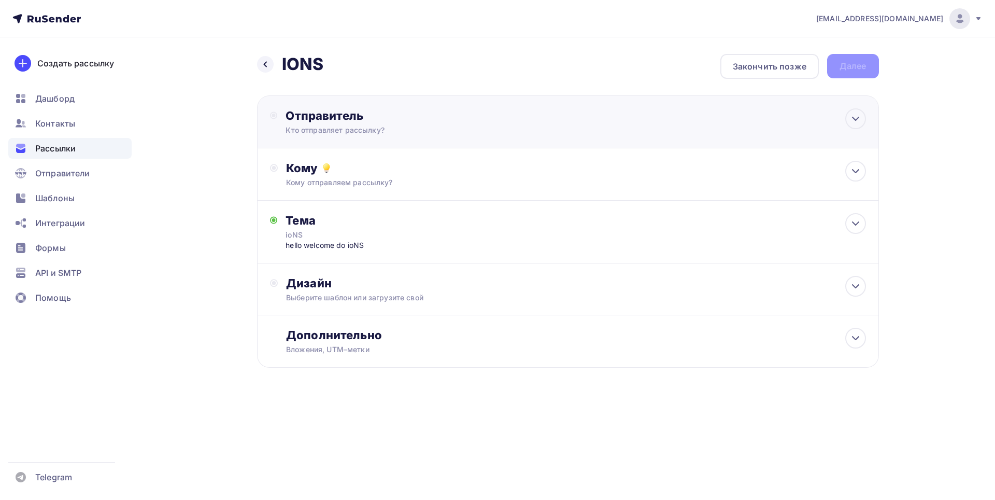
click at [327, 117] on div "Отправитель" at bounding box center [398, 115] width 224 height 15
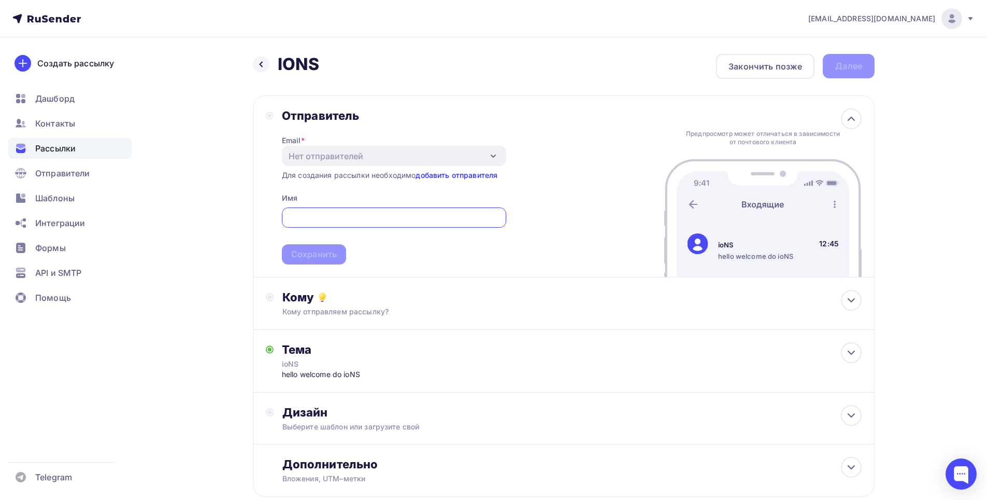
click at [457, 175] on link "добавить отправителя" at bounding box center [457, 175] width 82 height 9
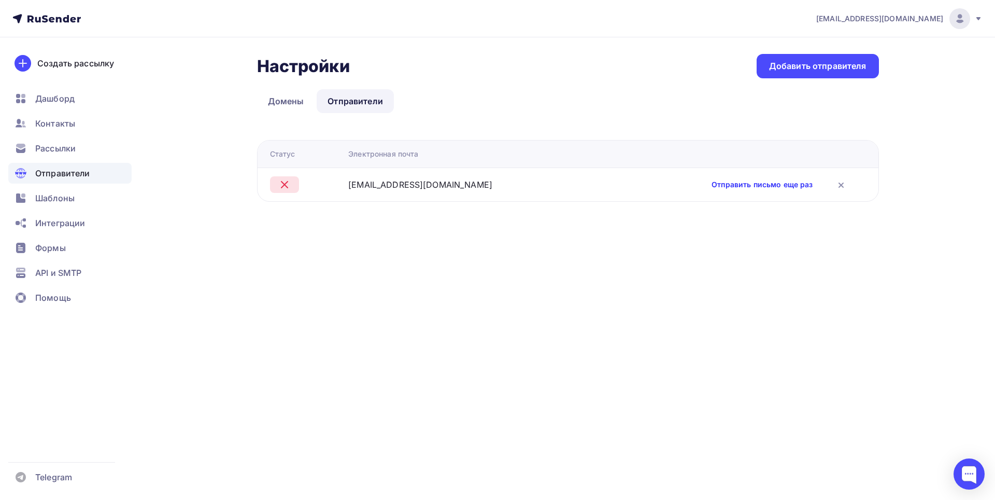
click at [737, 188] on link "Отправить письмо еще раз" at bounding box center [762, 184] width 101 height 10
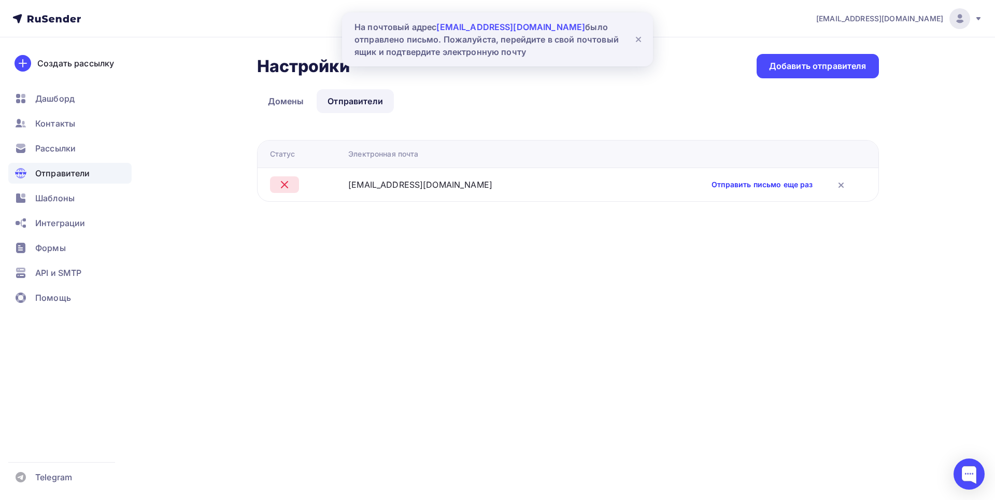
click at [715, 182] on link "Отправить письмо еще раз" at bounding box center [762, 184] width 101 height 10
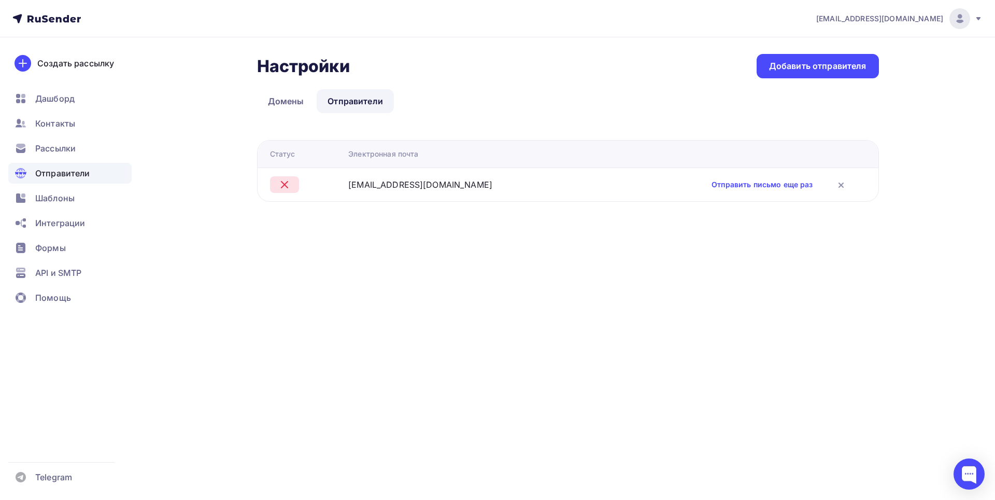
click at [419, 181] on div "[EMAIL_ADDRESS][DOMAIN_NAME]" at bounding box center [420, 184] width 144 height 12
click at [290, 182] on icon at bounding box center [284, 184] width 12 height 12
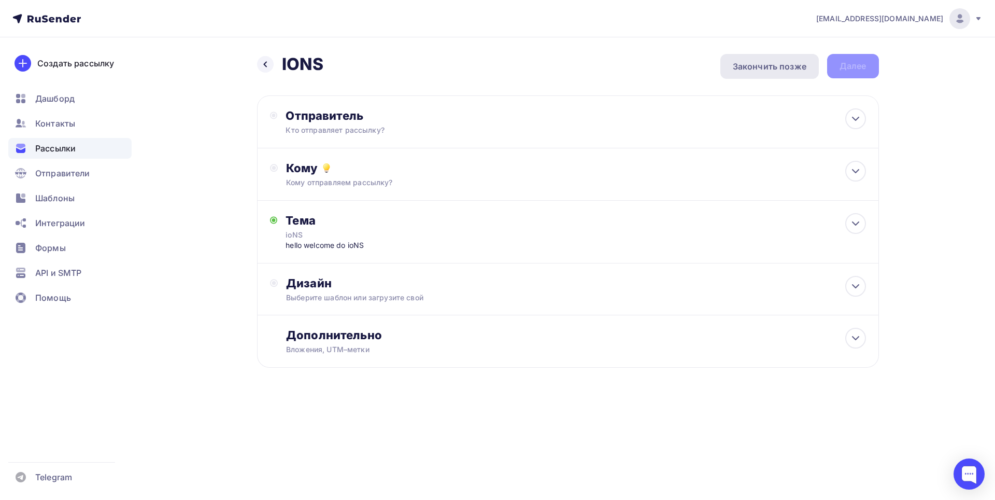
click at [798, 67] on div "Закончить позже" at bounding box center [770, 66] width 74 height 12
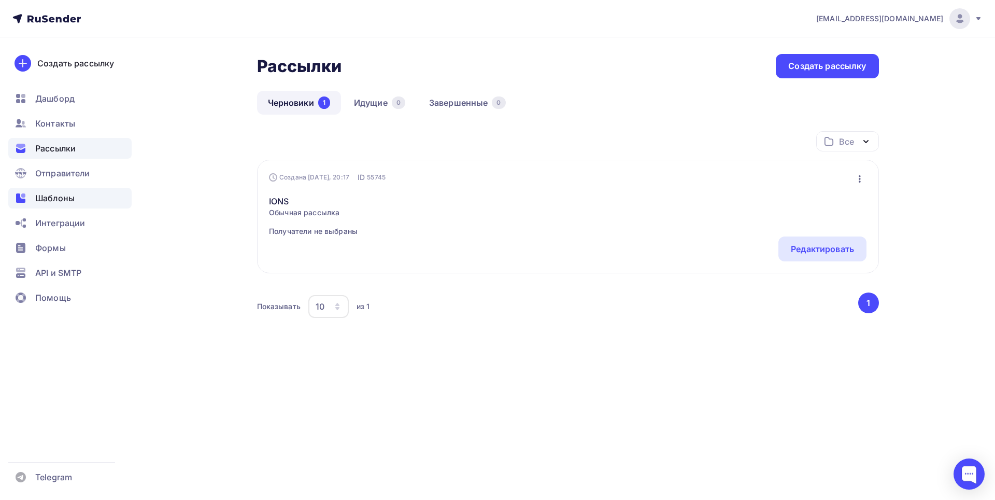
click at [48, 203] on span "Шаблоны" at bounding box center [54, 198] width 39 height 12
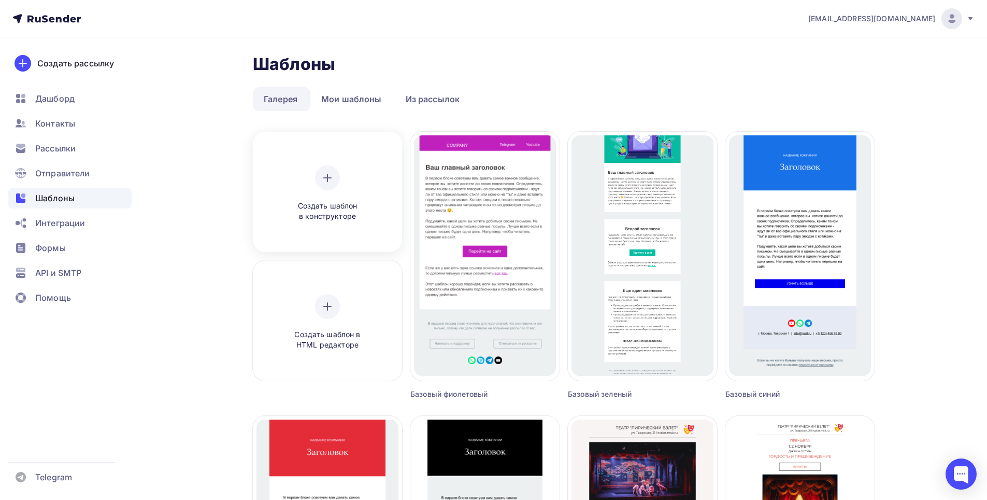
click at [321, 193] on div "Создать шаблон в конструкторе" at bounding box center [327, 193] width 98 height 57
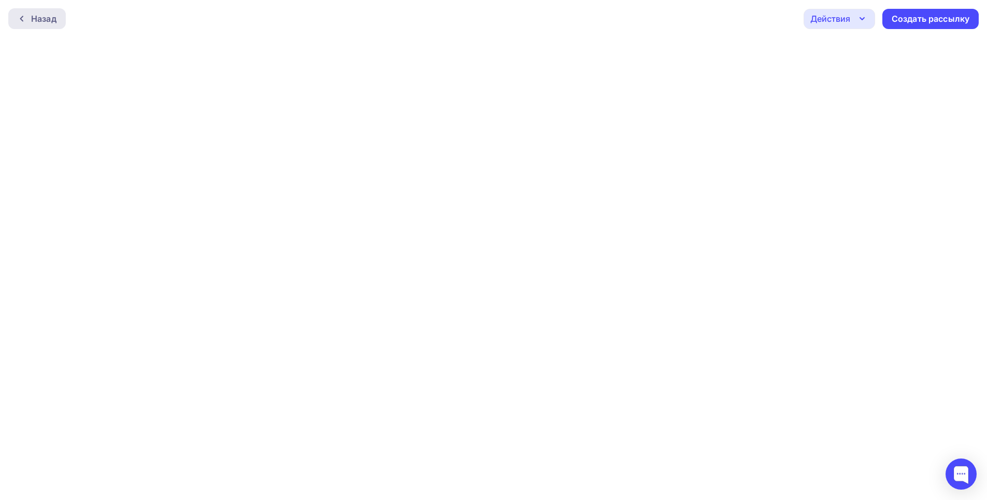
click at [41, 9] on div "Назад" at bounding box center [37, 18] width 58 height 21
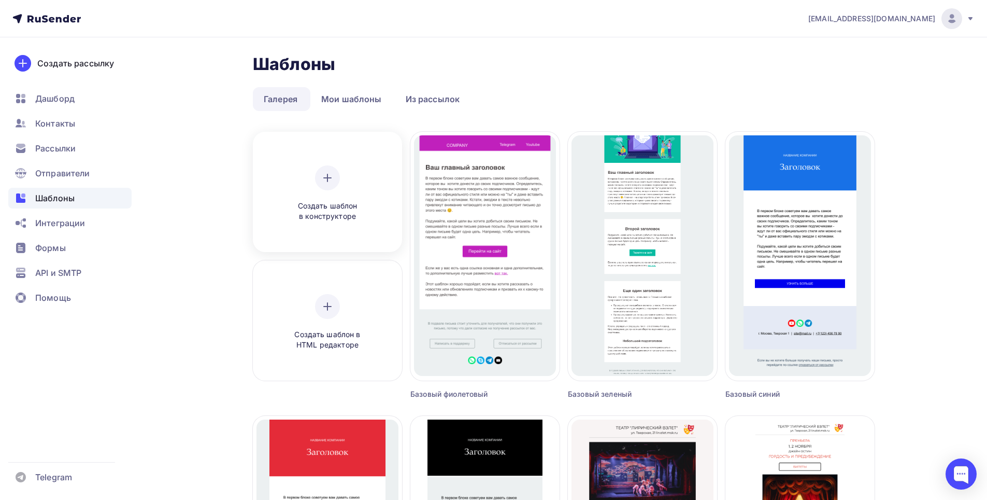
click at [272, 211] on div "Создать шаблон в конструкторе" at bounding box center [328, 193] width 142 height 116
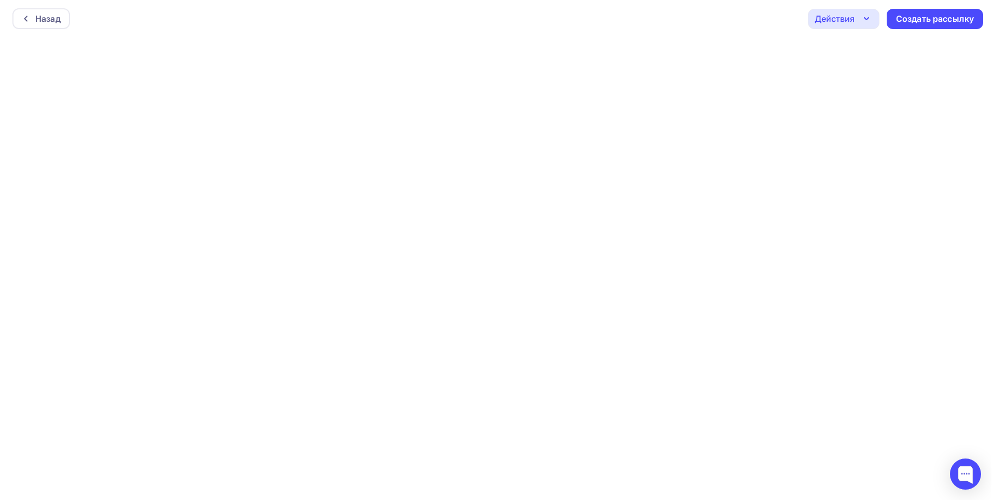
scroll to position [3, 0]
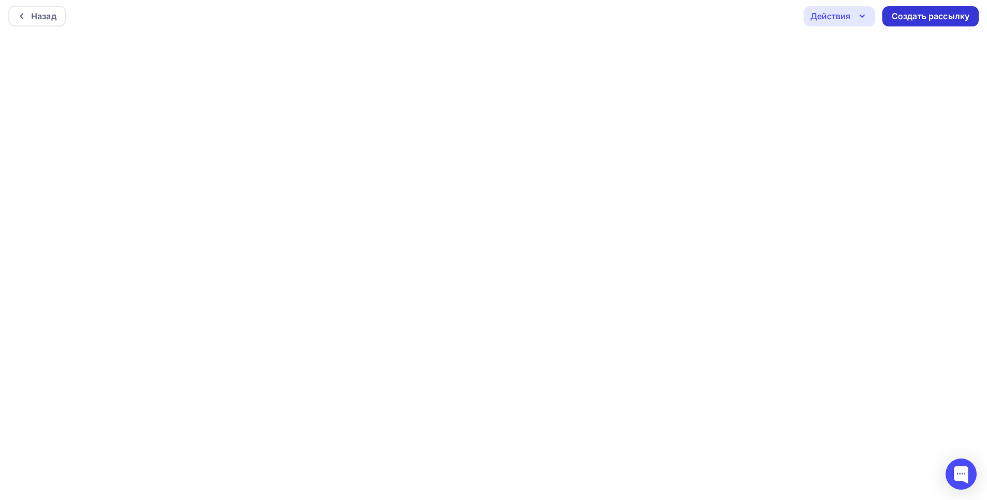
click at [963, 11] on div "Создать рассылку" at bounding box center [931, 16] width 78 height 12
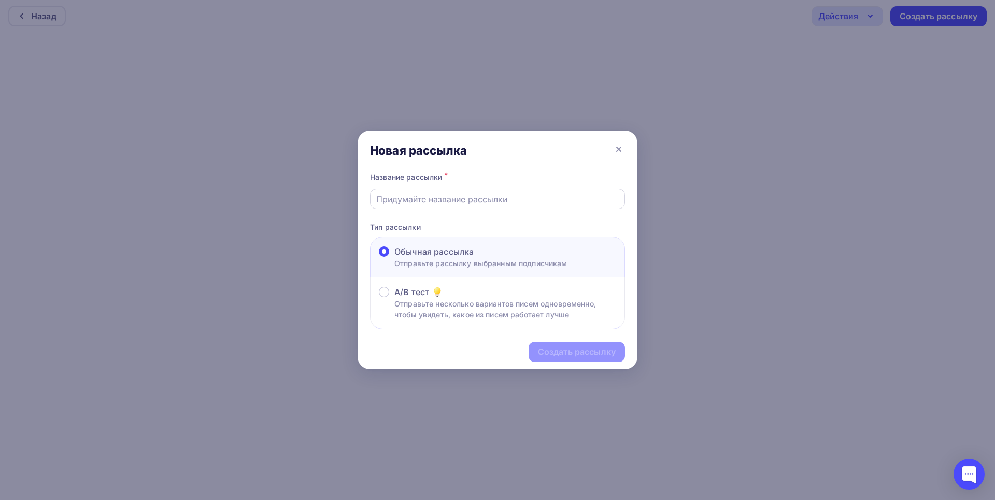
click at [529, 197] on input "text" at bounding box center [497, 199] width 243 height 12
type input "opioppo"
click at [583, 356] on div "Создать рассылку" at bounding box center [577, 352] width 78 height 12
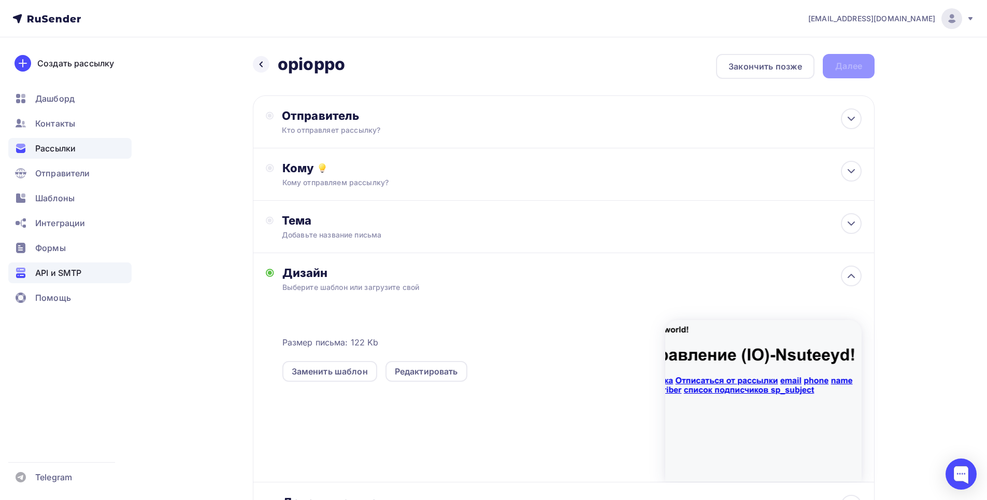
click at [34, 278] on div "API и SMTP" at bounding box center [69, 272] width 123 height 21
